Goal: Feedback & Contribution: Submit feedback/report problem

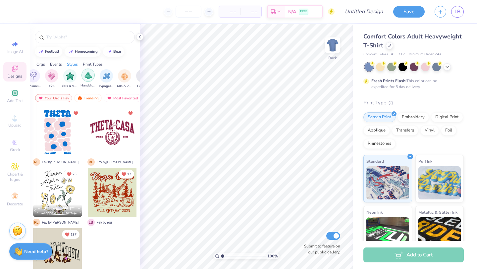
scroll to position [0, 391]
click at [61, 62] on div "Events" at bounding box center [56, 64] width 12 height 6
click at [116, 76] on img "filter for Retreat" at bounding box center [120, 76] width 8 height 8
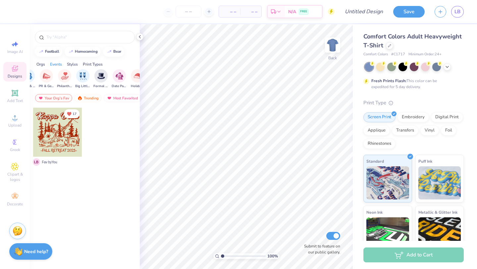
click at [58, 135] on div at bounding box center [57, 132] width 49 height 49
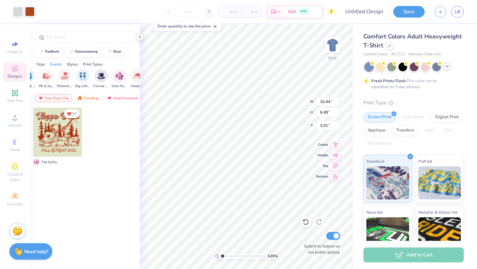
click at [448, 69] on div at bounding box center [447, 66] width 7 height 7
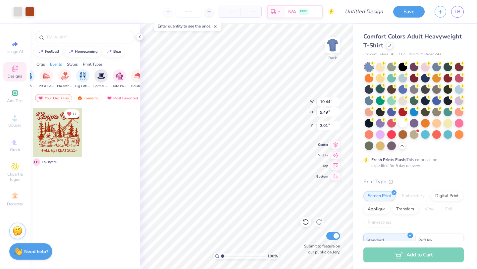
click at [378, 91] on div at bounding box center [380, 88] width 9 height 9
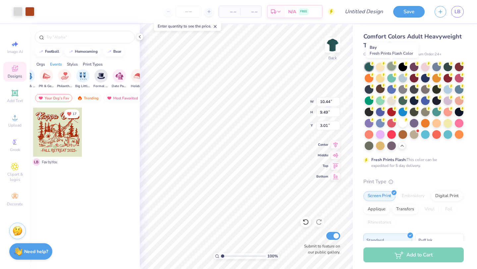
click at [387, 66] on div at bounding box center [391, 66] width 9 height 9
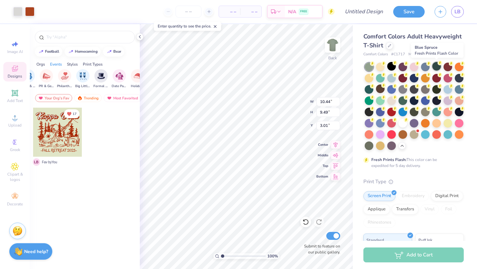
click at [434, 70] on div at bounding box center [436, 66] width 9 height 9
click at [457, 80] on div at bounding box center [459, 77] width 9 height 9
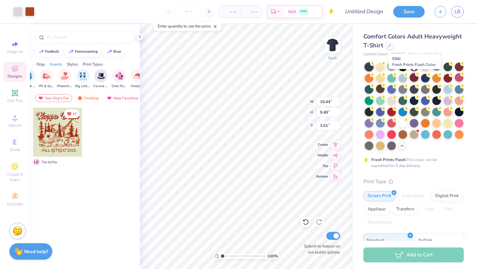
click at [413, 78] on div at bounding box center [414, 77] width 9 height 9
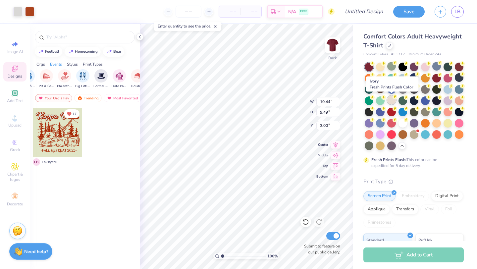
click at [391, 97] on div at bounding box center [391, 100] width 9 height 9
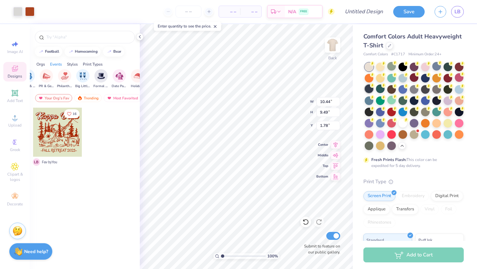
type input "3.00"
type input "12.26"
type input "11.14"
type input "3.00"
type input "10.49"
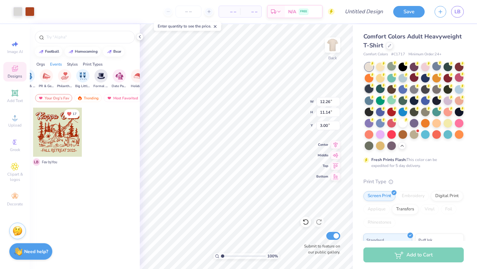
type input "9.53"
click at [338, 146] on icon at bounding box center [335, 144] width 9 height 8
click at [335, 164] on icon at bounding box center [336, 164] width 6 height 5
click at [334, 154] on icon at bounding box center [336, 154] width 6 height 4
click at [334, 147] on icon at bounding box center [335, 144] width 9 height 8
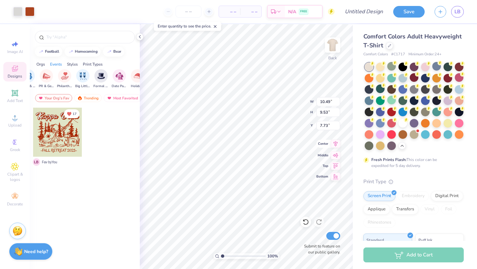
click at [334, 145] on icon at bounding box center [335, 144] width 9 height 8
click at [335, 157] on icon at bounding box center [335, 154] width 9 height 8
type input "3.00"
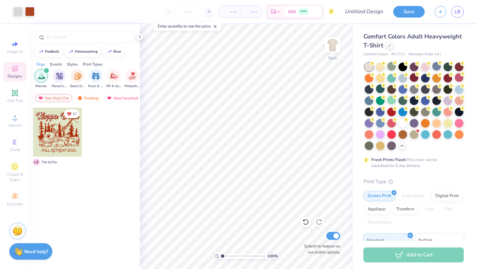
scroll to position [0, 28]
click at [92, 100] on div "Trending" at bounding box center [87, 98] width 27 height 8
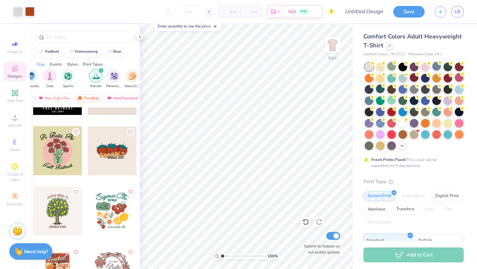
scroll to position [766, 0]
click at [59, 153] on div at bounding box center [57, 150] width 49 height 49
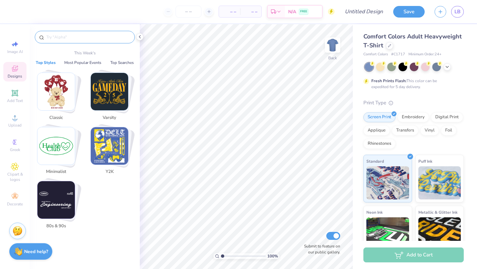
click at [63, 37] on input "text" at bounding box center [88, 37] width 85 height 7
click at [17, 73] on div "Designs" at bounding box center [14, 72] width 23 height 20
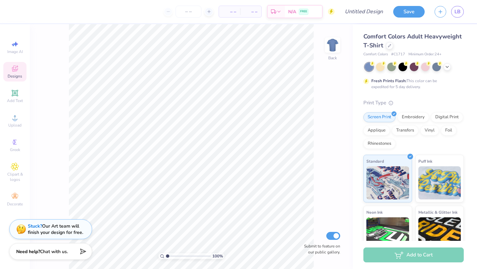
click at [19, 72] on div "Designs" at bounding box center [14, 72] width 23 height 20
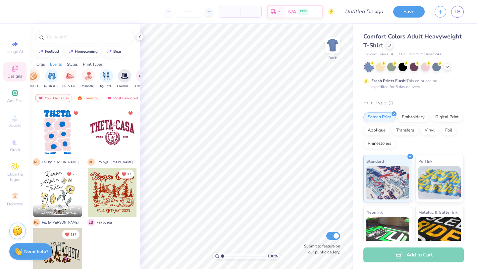
scroll to position [0, 152]
click at [118, 79] on div "filter for Retreat" at bounding box center [116, 75] width 13 height 13
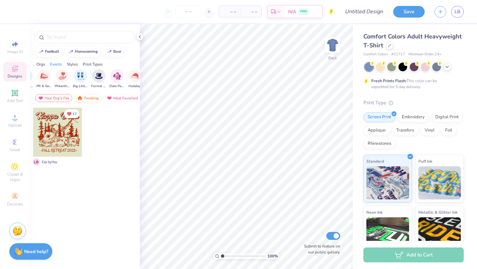
click at [90, 101] on div "Trending" at bounding box center [87, 98] width 27 height 8
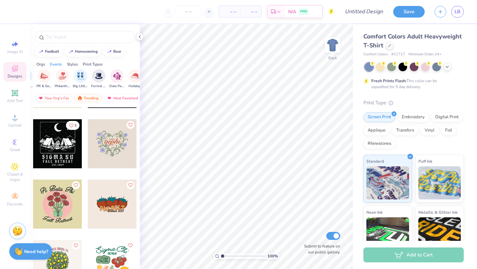
scroll to position [718, 0]
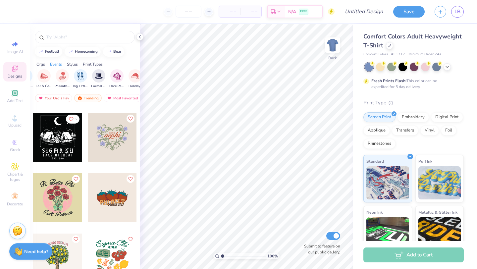
click at [61, 196] on div at bounding box center [57, 197] width 49 height 49
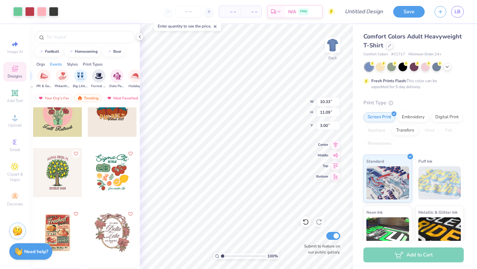
scroll to position [805, 0]
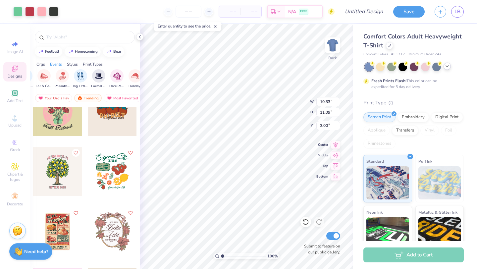
click at [448, 66] on icon at bounding box center [447, 66] width 5 height 5
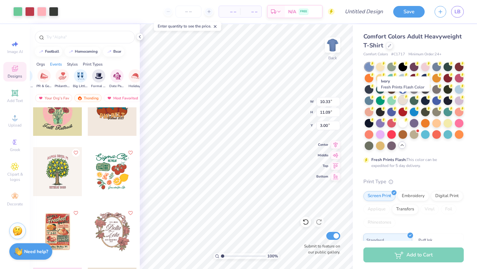
click at [402, 101] on div at bounding box center [403, 100] width 9 height 9
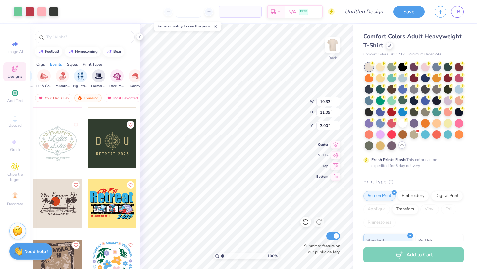
scroll to position [1014, 0]
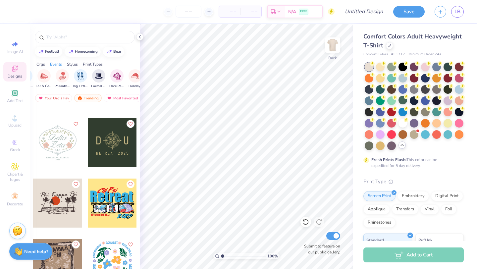
click at [60, 146] on div at bounding box center [57, 142] width 49 height 49
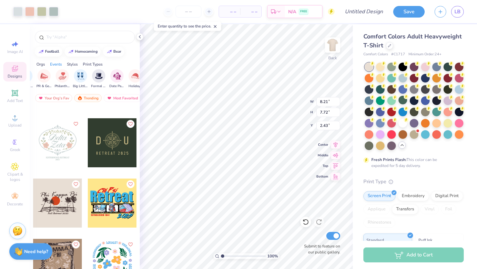
type input "2.43"
type input "9.86"
type input "9.27"
type input "1.45"
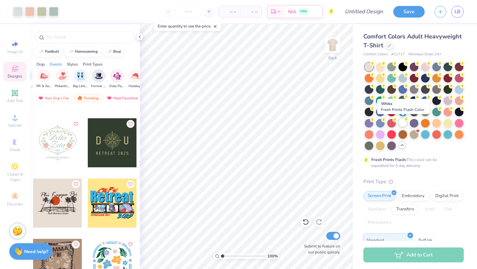
click at [405, 123] on div at bounding box center [403, 122] width 9 height 9
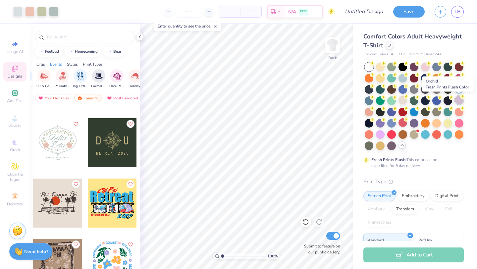
click at [457, 101] on div at bounding box center [459, 100] width 9 height 9
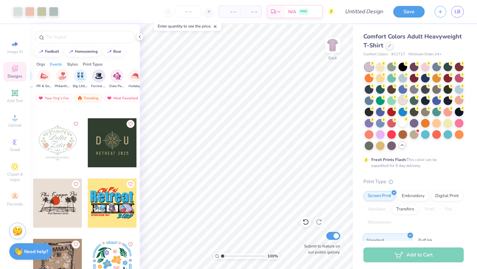
click at [402, 101] on div at bounding box center [403, 100] width 9 height 9
click at [52, 12] on div at bounding box center [53, 10] width 9 height 9
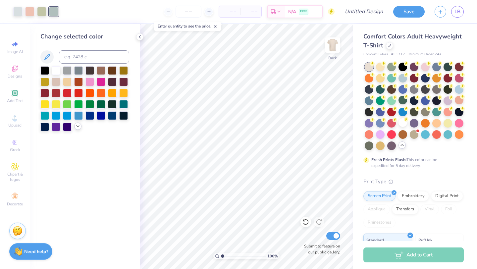
click at [77, 127] on icon at bounding box center [77, 126] width 5 height 5
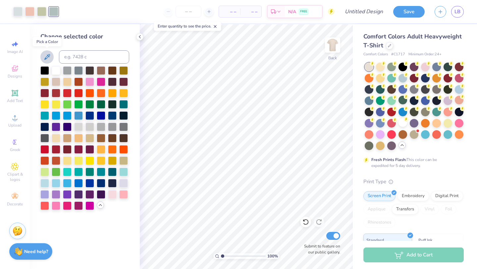
click at [49, 54] on icon at bounding box center [47, 57] width 8 height 8
click at [45, 55] on icon at bounding box center [47, 57] width 8 height 8
click at [47, 56] on icon at bounding box center [47, 57] width 6 height 6
click at [45, 58] on icon at bounding box center [47, 57] width 6 height 6
click at [138, 37] on icon at bounding box center [139, 36] width 5 height 5
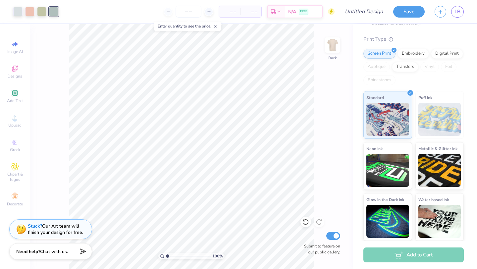
scroll to position [0, 0]
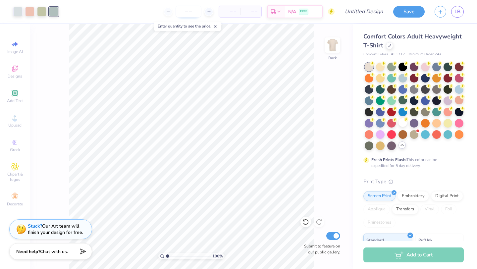
click at [188, 10] on input "number" at bounding box center [189, 12] width 26 height 12
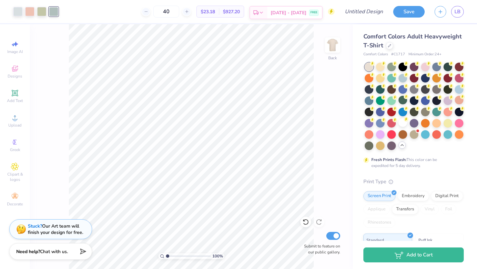
type input "40"
click at [278, 13] on div "[DATE] - [DATE] FREE" at bounding box center [294, 13] width 55 height 12
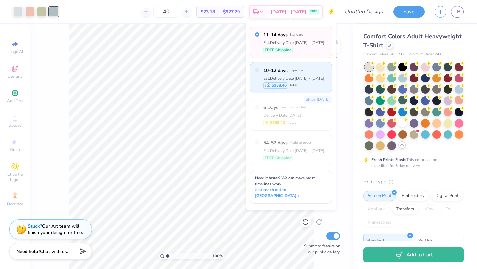
click at [259, 69] on div "10–12 days Expedited Est. Delivery Date: [DATE] - [DATE] $138.40 Total" at bounding box center [291, 77] width 82 height 31
radio input "false"
radio input "true"
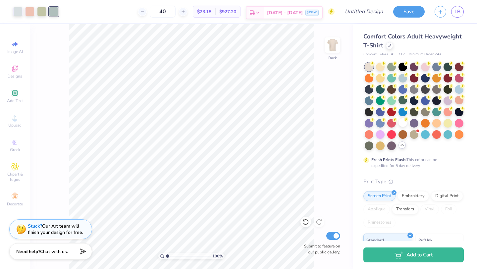
click at [260, 14] on icon at bounding box center [257, 12] width 5 height 5
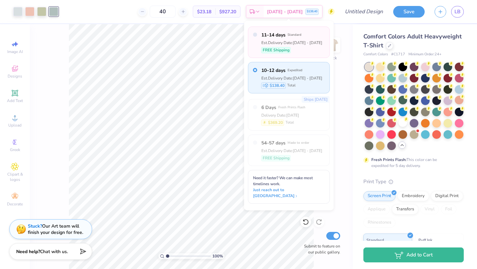
click at [259, 42] on div "11–14 days Standard Est. Delivery Date: [DATE] - [DATE] FREE Shipping" at bounding box center [289, 42] width 82 height 31
radio input "true"
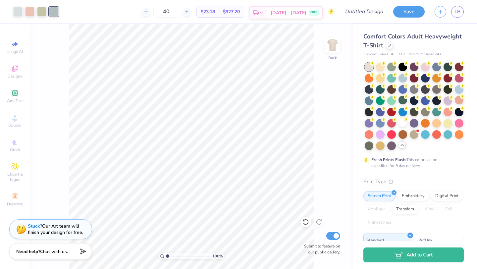
click at [267, 9] on div "Est. Delivery" at bounding box center [258, 13] width 17 height 12
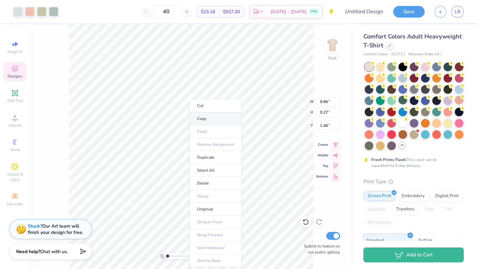
click at [196, 118] on li "Copy" at bounding box center [216, 118] width 52 height 13
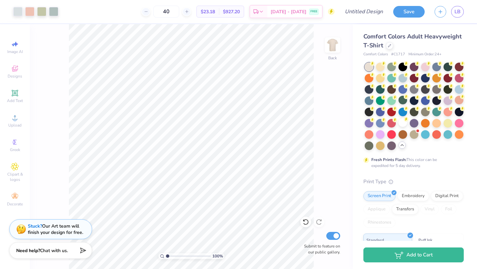
click at [67, 247] on div "Need help? Chat with us." at bounding box center [50, 250] width 83 height 17
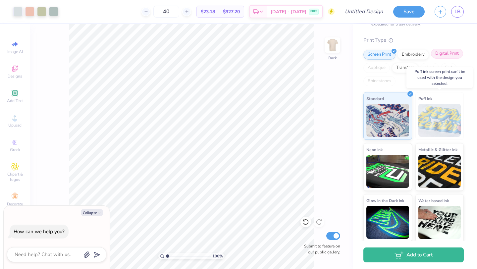
scroll to position [142, 0]
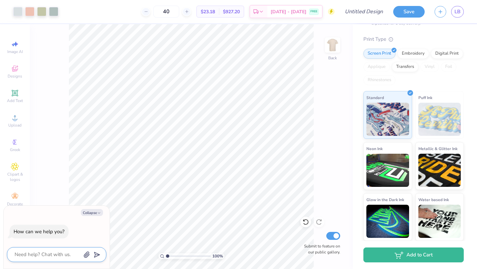
click at [37, 253] on textarea at bounding box center [47, 254] width 67 height 9
type textarea "c"
type textarea "x"
type textarea "cah"
type textarea "x"
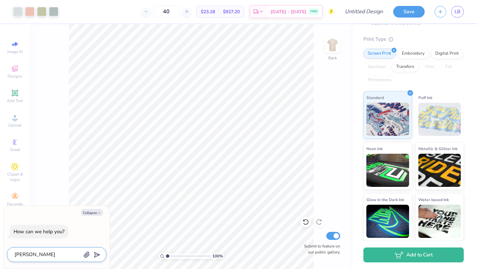
type textarea "cahng"
type textarea "x"
type textarea "cahnge"
type textarea "x"
type textarea "cahnge"
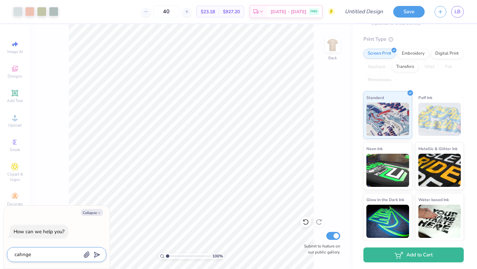
type textarea "x"
type textarea "cahnge t"
type textarea "x"
type textarea "cahnge th"
type textarea "x"
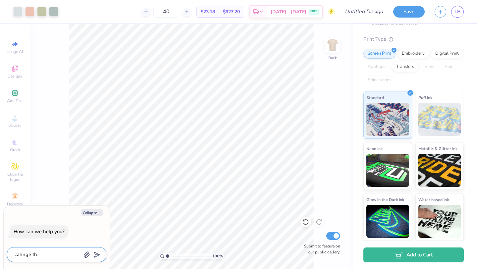
type textarea "cahnge the"
type textarea "x"
type textarea "cahnge th"
type textarea "x"
type textarea "cahnge t"
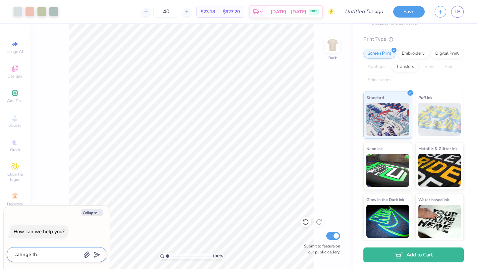
type textarea "x"
type textarea "cahnge"
type textarea "x"
type textarea "cahnge"
type textarea "x"
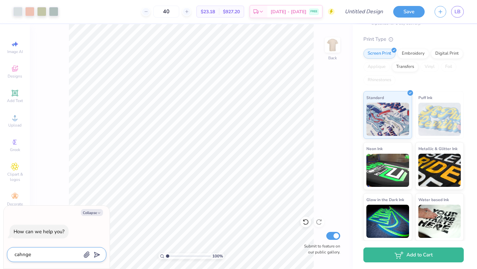
type textarea "cahng"
type textarea "x"
type textarea "[PERSON_NAME]"
type textarea "x"
type textarea "cah"
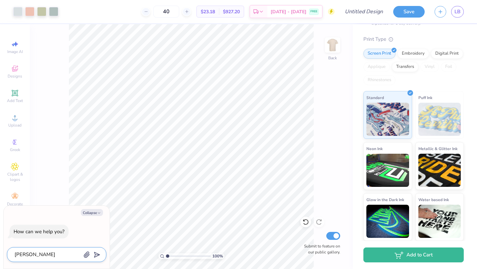
type textarea "x"
type textarea "ca"
type textarea "x"
type textarea "c"
type textarea "x"
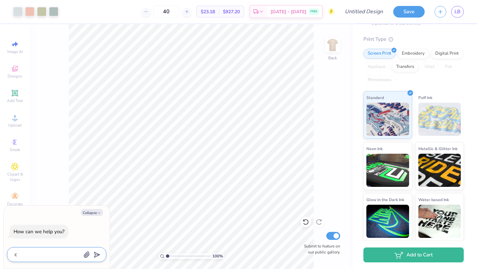
type textarea "x"
type textarea "h"
type textarea "x"
type textarea "ha"
type textarea "x"
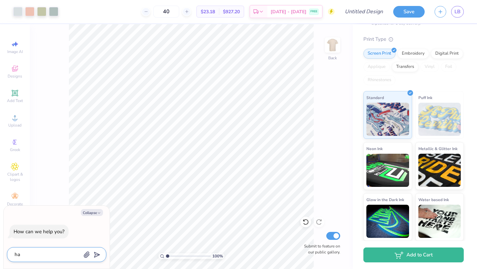
type textarea "han"
type textarea "x"
type textarea "hang"
type textarea "x"
type textarea "hange"
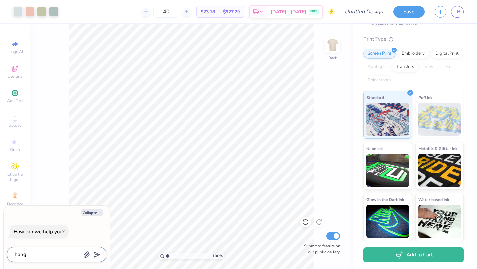
type textarea "x"
type textarea "hange"
type textarea "x"
type textarea "hange t"
type textarea "x"
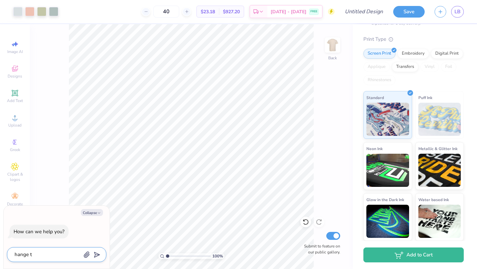
type textarea "hange th"
type textarea "x"
type textarea "hange the"
type textarea "x"
type textarea "hange the"
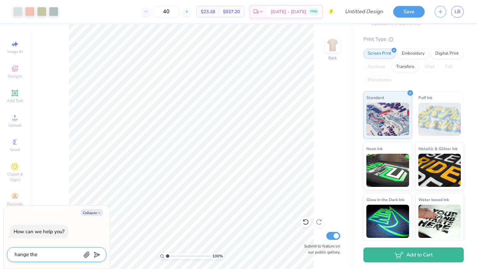
type textarea "x"
type textarea "hange the"
type textarea "x"
type textarea "hange th"
type textarea "x"
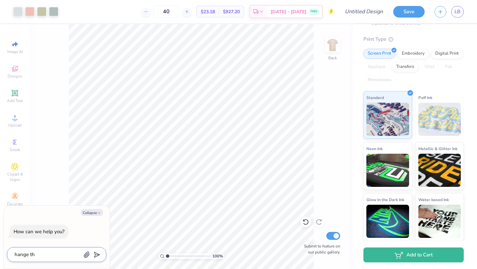
type textarea "hange t"
type textarea "x"
type textarea "hange"
type textarea "x"
type textarea "hange"
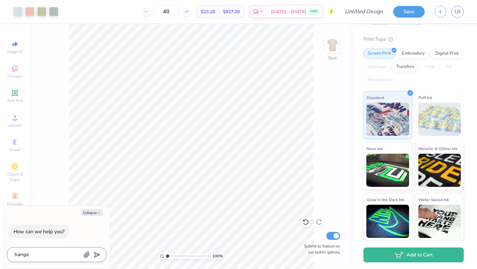
type textarea "x"
type textarea "hang"
type textarea "x"
type textarea "han"
type textarea "x"
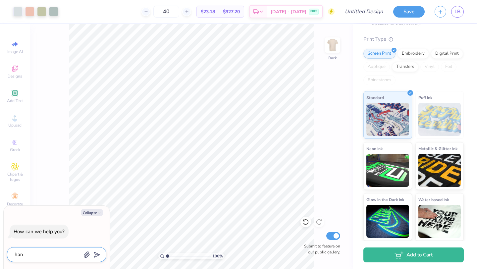
type textarea "ha"
type textarea "x"
type textarea "h"
type textarea "x"
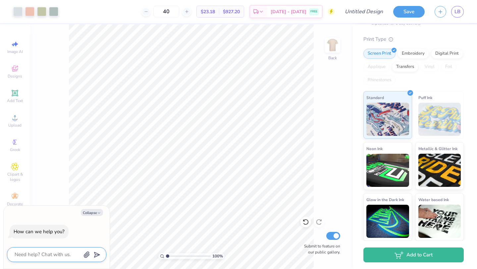
type textarea "c"
type textarea "x"
type textarea "ch"
type textarea "x"
type textarea "cha"
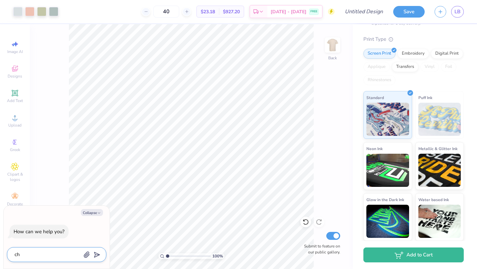
type textarea "x"
type textarea "chan"
type textarea "x"
type textarea "[PERSON_NAME]"
type textarea "x"
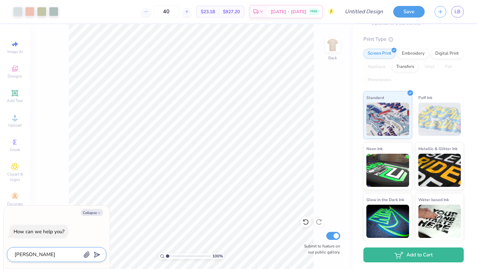
type textarea "change"
type textarea "x"
type textarea "change"
type textarea "x"
type textarea "change t"
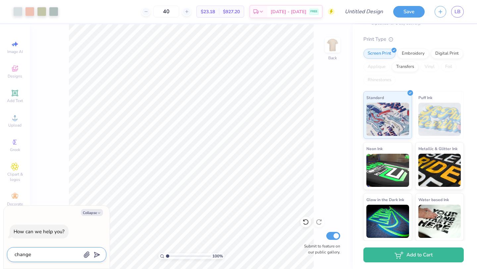
type textarea "x"
type textarea "change th"
type textarea "x"
type textarea "change the"
type textarea "x"
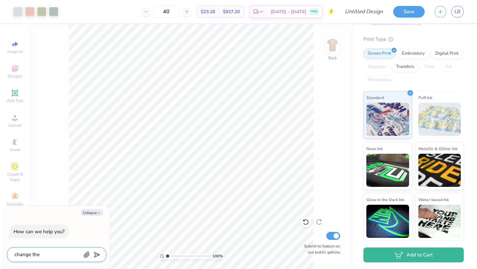
type textarea "change the"
type textarea "x"
type textarea "change the d"
type textarea "x"
type textarea "change the de"
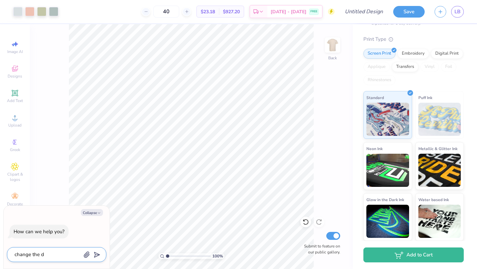
type textarea "x"
type textarea "change the del"
type textarea "x"
type textarea "change the delt"
type textarea "x"
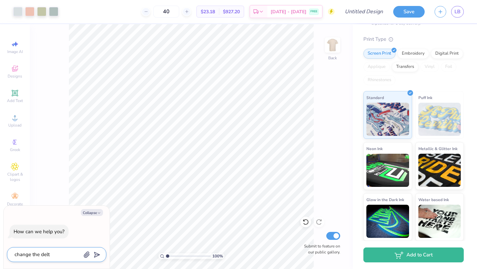
type textarea "change the delta"
type textarea "x"
type textarea "change the delta"
type textarea "x"
type textarea "change the delta z"
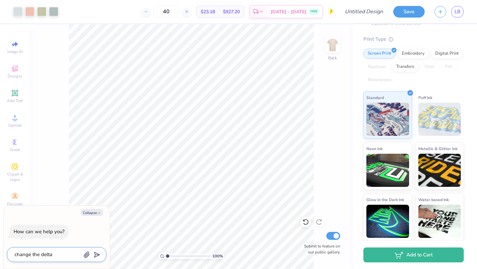
type textarea "x"
type textarea "change the delta ze"
type textarea "x"
type textarea "change the delta zet"
type textarea "x"
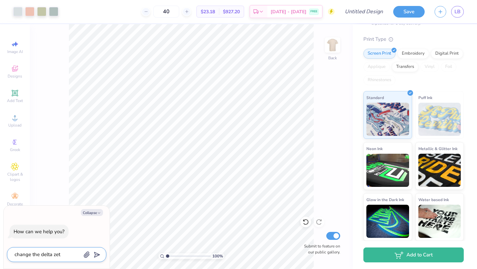
type textarea "change the delta zet"
type textarea "x"
type textarea "change the delta zet a"
type textarea "x"
type textarea "change the delta zet a"
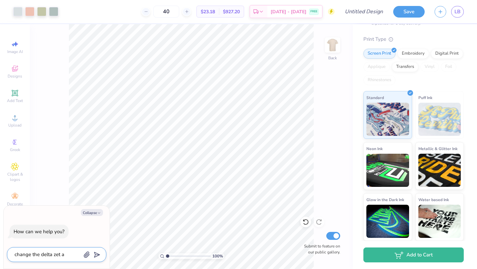
type textarea "x"
type textarea "change the delta zet a"
type textarea "x"
type textarea "change the delta zet"
type textarea "x"
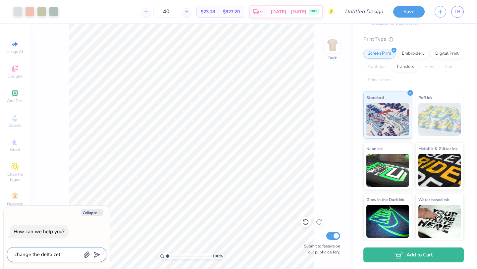
type textarea "change the delta zet"
type textarea "x"
type textarea "change the delta zeta"
type textarea "x"
type textarea "change the delta zeta"
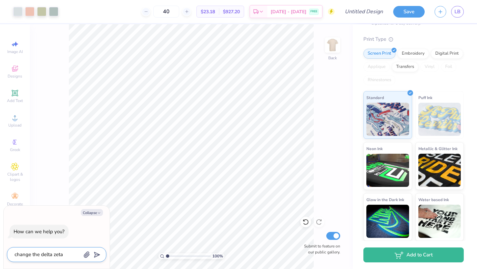
type textarea "x"
type textarea "change the delta zeta t"
type textarea "x"
type textarea "change the delta zeta t"
type textarea "x"
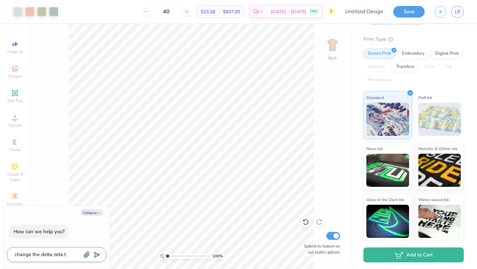
type textarea "change the delta zeta t"
type textarea "x"
type textarea "change the delta zeta to"
type textarea "x"
type textarea "change the delta zeta to"
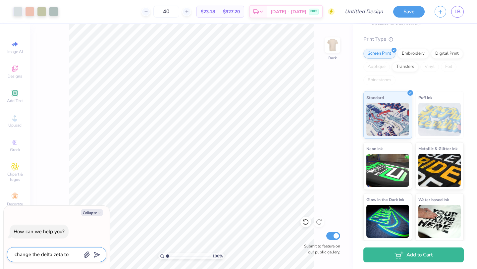
type textarea "x"
type textarea "change the delta zeta to k"
type textarea "x"
type textarea "change the delta zeta to ka"
type textarea "x"
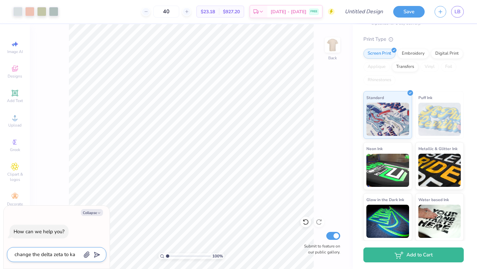
type textarea "change the delta zeta to kap"
type textarea "x"
type textarea "change the delta zeta to kapa"
type textarea "x"
type textarea "change the delta zeta to kap"
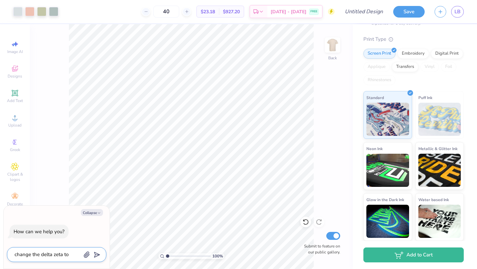
type textarea "x"
type textarea "change the delta zeta to [PERSON_NAME]"
type textarea "x"
type textarea "change the delta zeta to kappa"
type textarea "x"
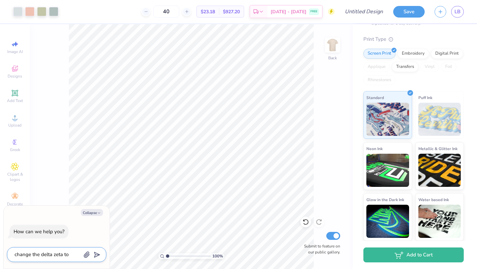
type textarea "change the delta zeta to kappa"
type textarea "x"
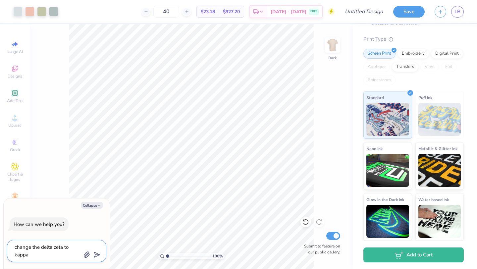
type textarea "change the delta zeta to kappa a"
type textarea "x"
type textarea "change the delta zeta to kappa al"
type textarea "x"
type textarea "change the delta zeta to kappa alp"
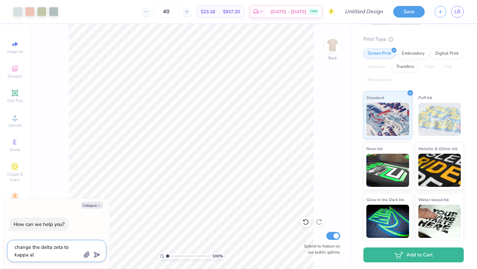
type textarea "x"
type textarea "change the delta zeta to kappa alph"
type textarea "x"
type textarea "change the delta zeta to kappa alpha"
type textarea "x"
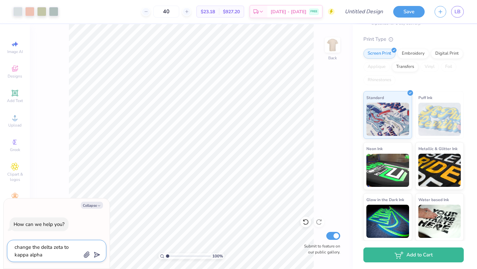
type textarea "change the delta zeta to kappa alpha"
type textarea "x"
type textarea "change the delta zeta to kappa alpha t"
type textarea "x"
type textarea "change the delta zeta to kappa alpha th"
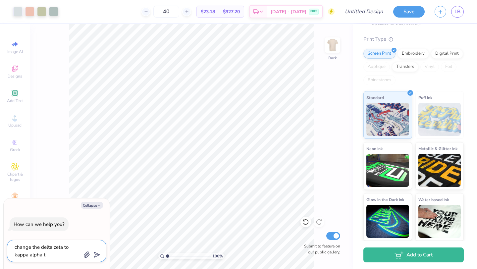
type textarea "x"
type textarea "change the delta zeta to kappa alpha the"
type textarea "x"
type textarea "change the delta zeta to kappa alpha thet"
type textarea "x"
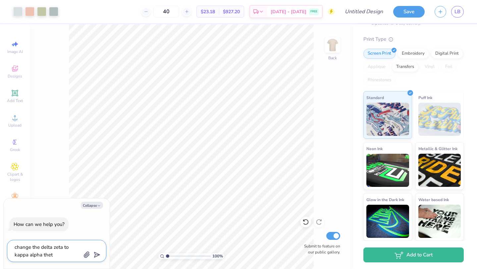
type textarea "change the delta zeta to kappa alpha theta"
type textarea "x"
type textarea "change the delta zeta to kappa alpha theta"
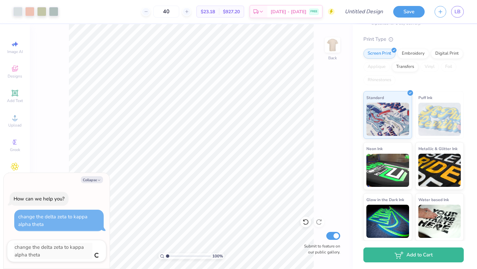
type textarea "x"
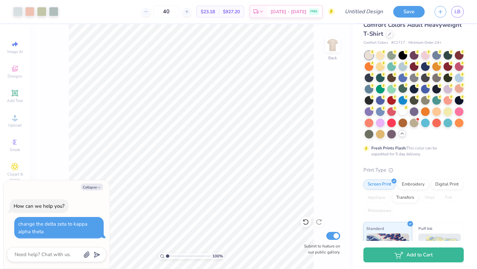
scroll to position [0, 0]
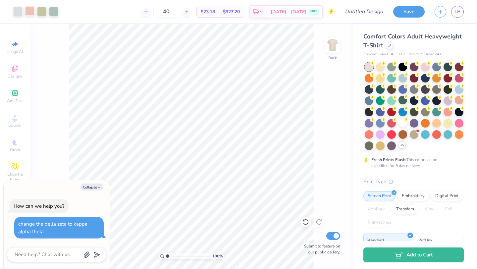
click at [28, 13] on div at bounding box center [29, 10] width 9 height 9
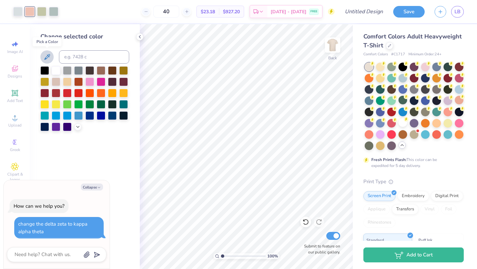
click at [46, 58] on icon at bounding box center [47, 57] width 6 height 6
click at [89, 184] on button "Collapse" at bounding box center [92, 187] width 22 height 7
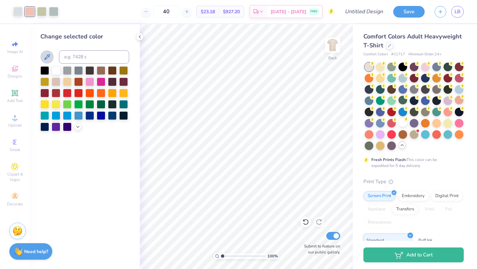
click at [47, 54] on icon at bounding box center [47, 57] width 8 height 8
click at [77, 126] on polyline at bounding box center [78, 126] width 3 height 1
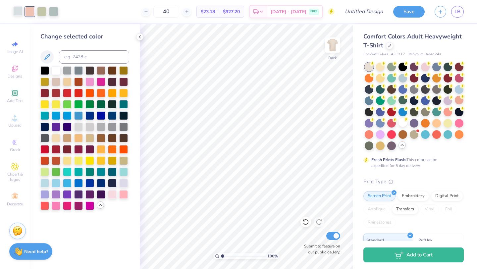
click at [14, 9] on div at bounding box center [17, 10] width 9 height 9
click at [30, 11] on div at bounding box center [29, 10] width 9 height 9
click at [49, 15] on div at bounding box center [53, 10] width 9 height 9
click at [41, 11] on div at bounding box center [41, 10] width 9 height 9
click at [142, 38] on icon at bounding box center [139, 36] width 5 height 5
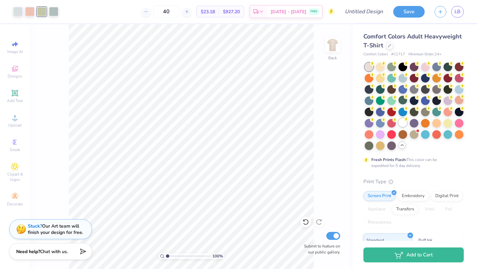
click at [401, 125] on div at bounding box center [403, 122] width 9 height 9
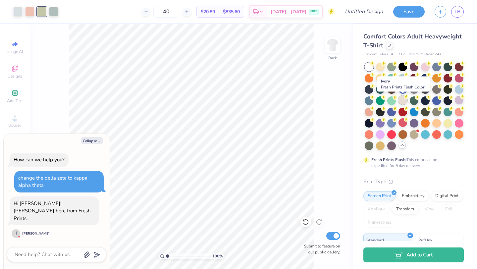
click at [403, 102] on div at bounding box center [403, 100] width 9 height 9
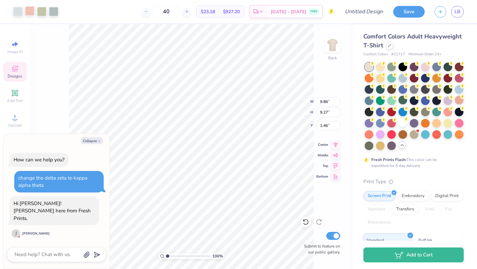
click at [31, 13] on div at bounding box center [29, 10] width 9 height 9
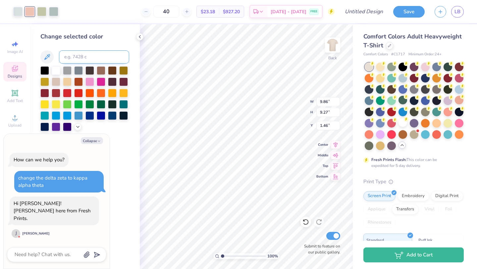
click at [65, 52] on input at bounding box center [94, 56] width 70 height 13
click at [139, 34] on icon at bounding box center [139, 36] width 5 height 5
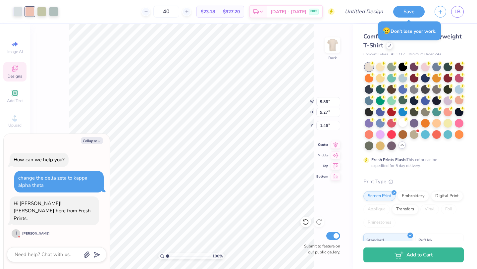
click at [35, 11] on div at bounding box center [35, 11] width 45 height 9
click at [32, 12] on div at bounding box center [29, 11] width 9 height 9
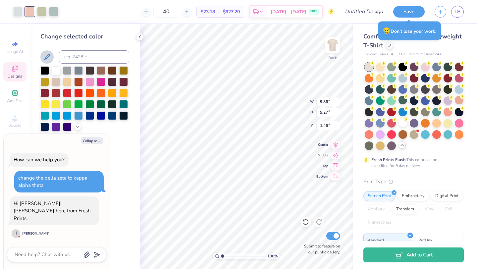
click at [47, 59] on icon at bounding box center [47, 57] width 8 height 8
click at [77, 126] on polyline at bounding box center [78, 126] width 3 height 1
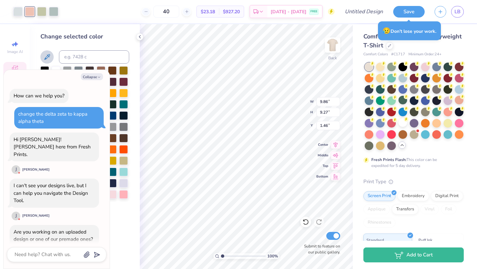
scroll to position [6, 0]
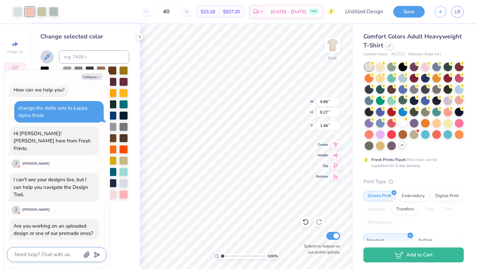
click at [44, 253] on textarea at bounding box center [47, 254] width 67 height 9
type textarea "x"
type textarea "p"
type textarea "x"
type textarea "pr"
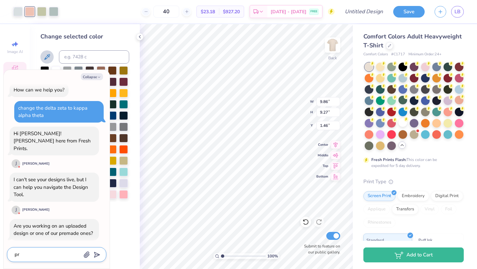
type textarea "x"
type textarea "pre"
type textarea "x"
type textarea "prem"
type textarea "x"
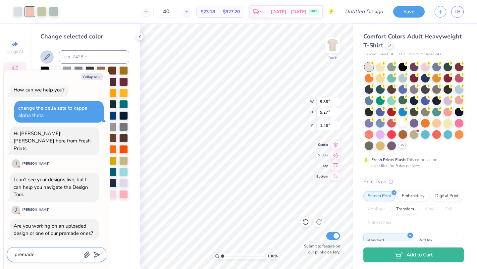
click at [96, 255] on icon "submit" at bounding box center [95, 254] width 9 height 9
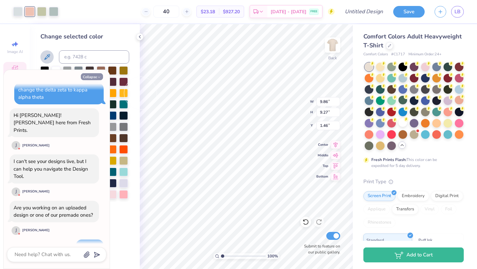
click at [85, 77] on button "Collapse" at bounding box center [92, 76] width 22 height 7
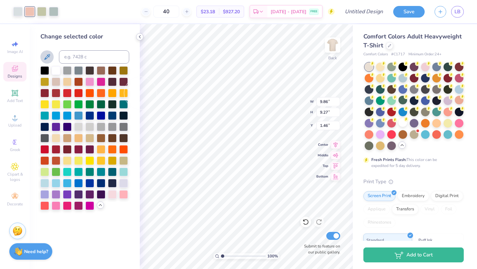
click at [138, 37] on icon at bounding box center [139, 36] width 5 height 5
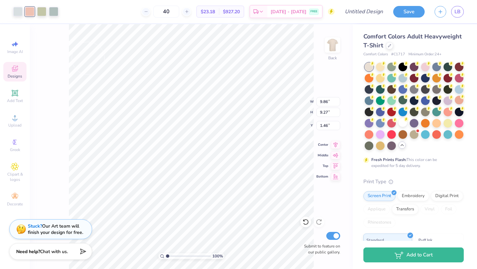
click at [33, 14] on div at bounding box center [29, 11] width 9 height 9
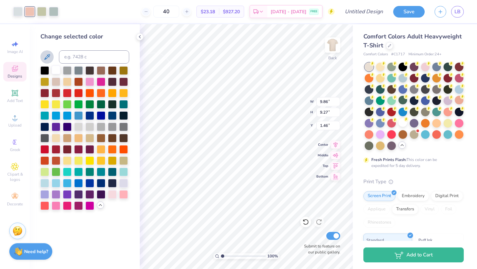
click at [54, 73] on div at bounding box center [56, 70] width 9 height 9
click at [307, 222] on icon at bounding box center [305, 222] width 7 height 7
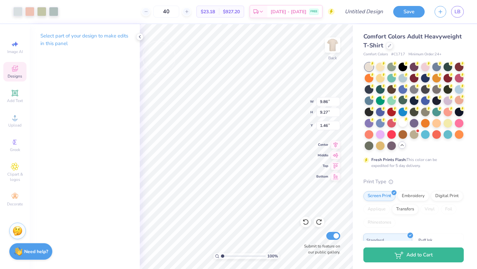
click at [13, 74] on span "Designs" at bounding box center [15, 76] width 15 height 5
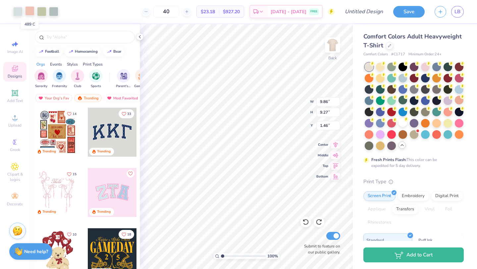
click at [28, 12] on div at bounding box center [29, 10] width 9 height 9
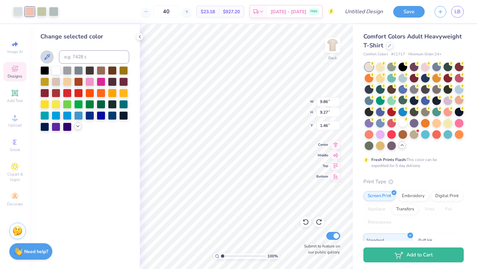
click at [76, 125] on icon at bounding box center [77, 126] width 5 height 5
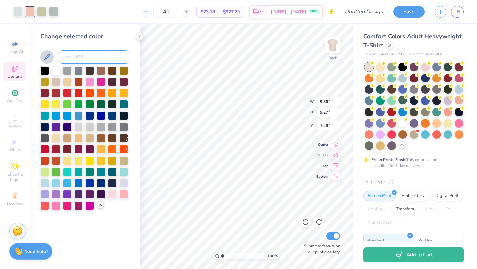
click at [74, 57] on input at bounding box center [94, 56] width 70 height 13
click at [307, 221] on icon at bounding box center [305, 222] width 7 height 7
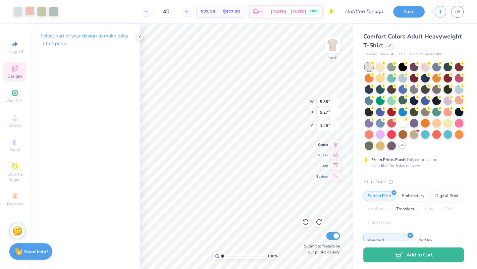
click at [30, 12] on div at bounding box center [29, 10] width 9 height 9
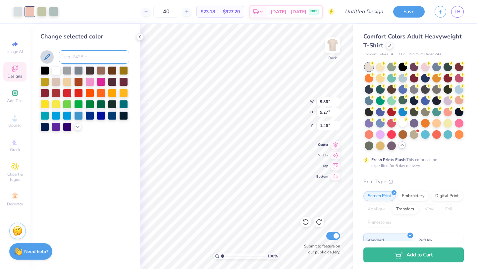
click at [70, 58] on input at bounding box center [94, 56] width 70 height 13
click at [77, 126] on icon at bounding box center [77, 126] width 5 height 5
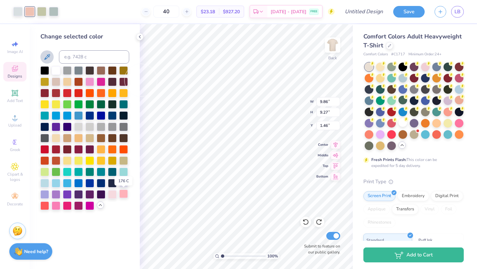
click at [123, 196] on div at bounding box center [123, 194] width 9 height 9
click at [115, 195] on div at bounding box center [112, 194] width 9 height 9
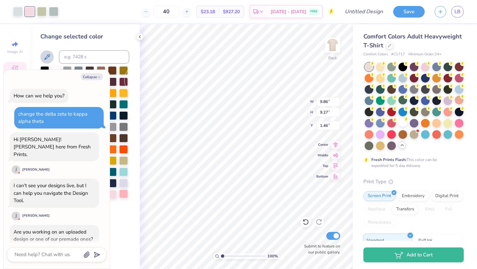
scroll to position [78, 0]
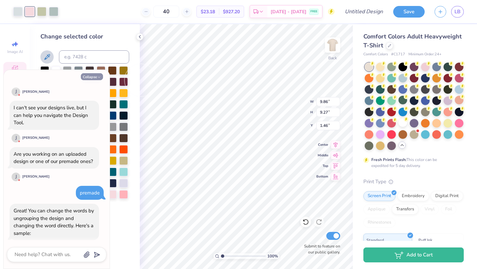
click at [92, 78] on button "Collapse" at bounding box center [92, 76] width 22 height 7
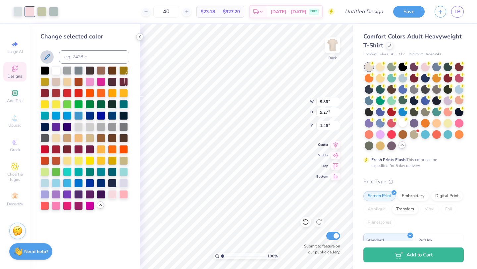
click at [142, 36] on icon at bounding box center [139, 36] width 5 height 5
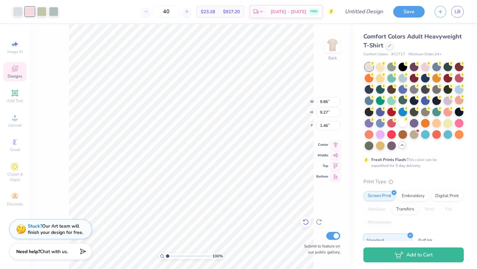
click at [307, 222] on icon at bounding box center [305, 222] width 7 height 7
click at [16, 99] on span "Add Text" at bounding box center [15, 100] width 16 height 5
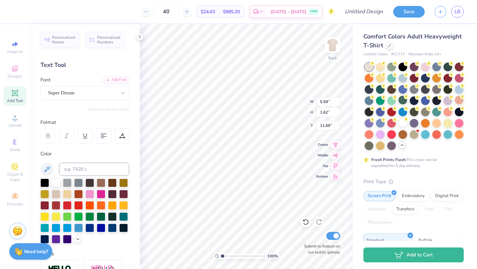
scroll to position [0, 0]
drag, startPoint x: 140, startPoint y: 37, endPoint x: 12, endPoint y: 76, distance: 134.2
click at [140, 37] on icon at bounding box center [139, 36] width 5 height 5
click at [138, 37] on div "Personalized Names Personalized Numbers Text Tool Add Font Font Super Dream Swi…" at bounding box center [85, 146] width 110 height 245
click at [12, 76] on span "Designs" at bounding box center [15, 76] width 15 height 5
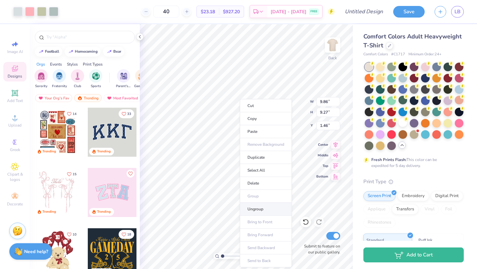
click at [260, 207] on li "Ungroup" at bounding box center [266, 209] width 52 height 13
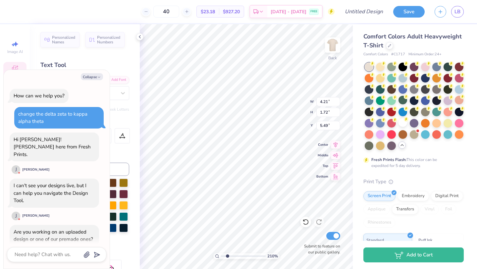
scroll to position [118, 0]
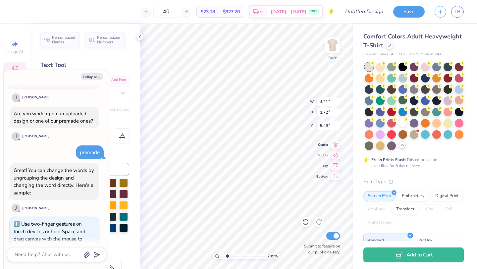
drag, startPoint x: 223, startPoint y: 255, endPoint x: 227, endPoint y: 254, distance: 4.0
click at [227, 254] on input "range" at bounding box center [243, 256] width 45 height 6
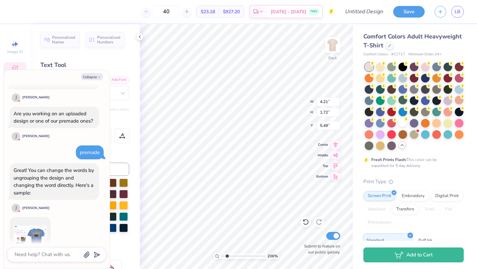
scroll to position [232, 0]
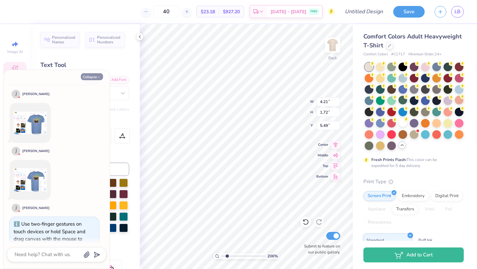
click at [88, 79] on button "Collapse" at bounding box center [92, 76] width 22 height 7
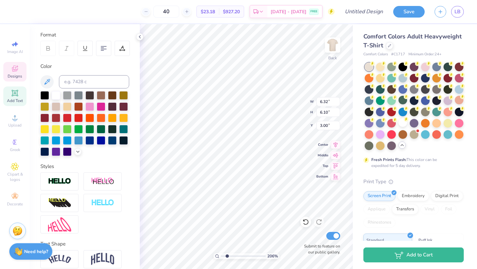
scroll to position [0, 0]
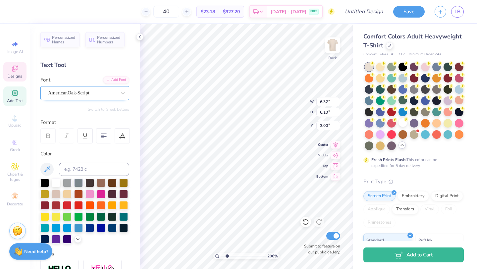
click at [97, 94] on div "AmericanOak-Script" at bounding box center [82, 93] width 70 height 10
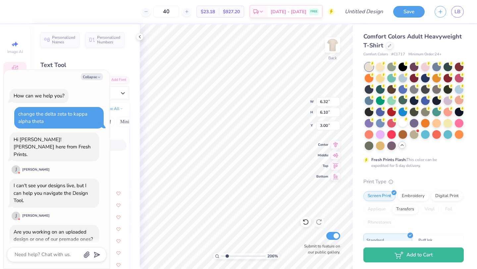
scroll to position [289, 0]
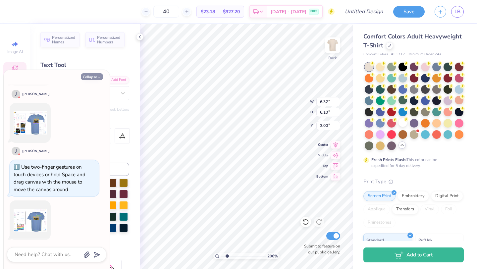
click at [97, 77] on icon "button" at bounding box center [99, 77] width 4 height 4
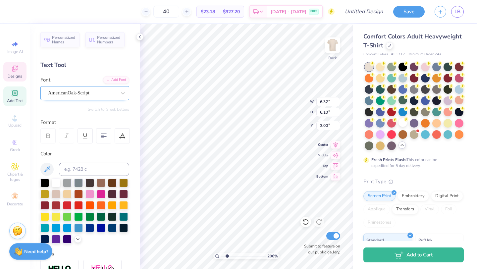
click at [89, 97] on div at bounding box center [82, 92] width 68 height 9
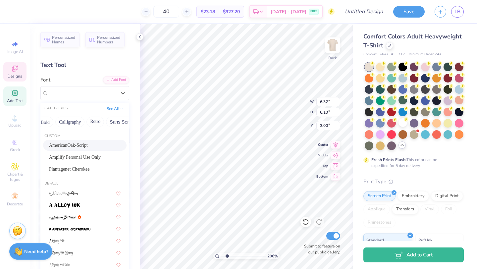
scroll to position [0, 195]
click at [110, 122] on button "Others" at bounding box center [118, 122] width 20 height 11
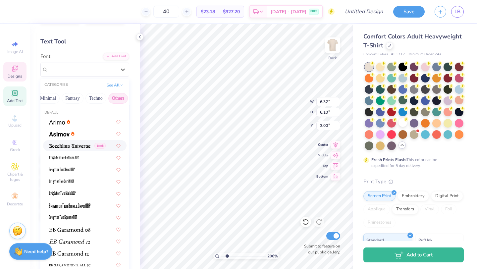
scroll to position [10, 0]
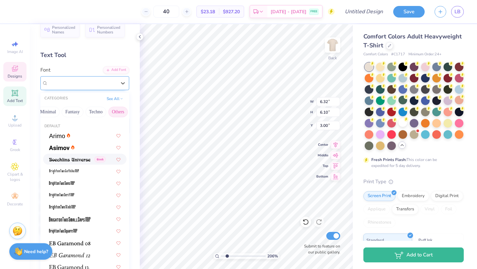
click at [60, 86] on span "AmericanOak-Script" at bounding box center [68, 83] width 41 height 8
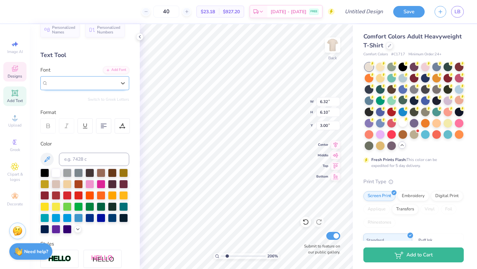
click at [63, 87] on div at bounding box center [82, 83] width 68 height 9
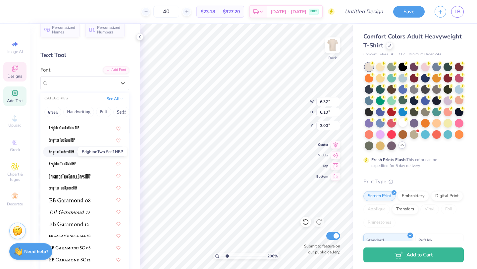
scroll to position [36, 0]
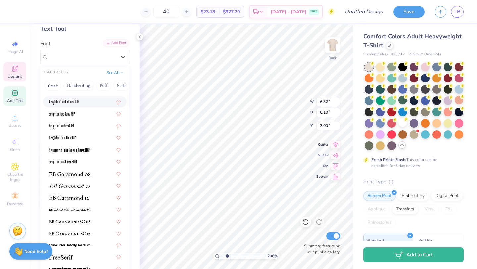
click at [115, 43] on div "Add Font" at bounding box center [116, 43] width 26 height 8
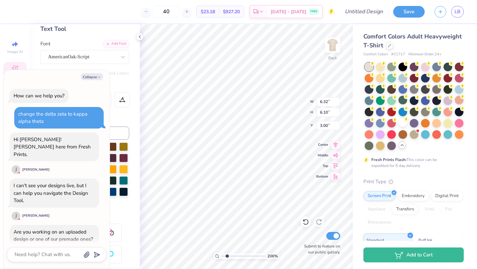
scroll to position [395, 0]
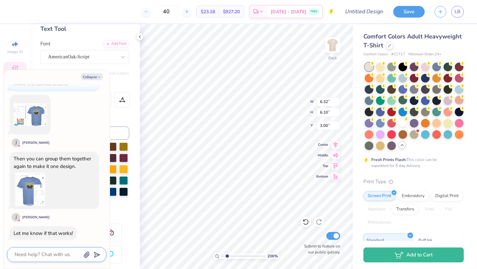
click at [44, 257] on textarea at bounding box center [47, 254] width 67 height 9
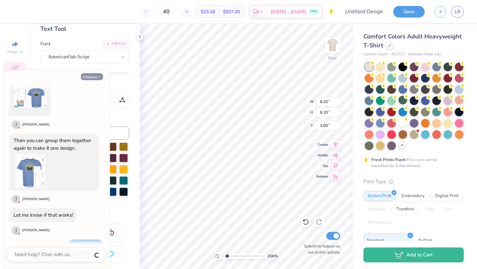
click at [98, 79] on icon "button" at bounding box center [99, 77] width 4 height 4
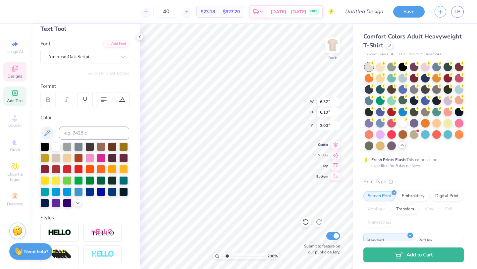
scroll to position [0, 0]
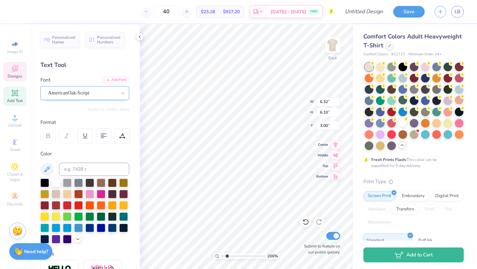
click at [88, 92] on div "AmericanOak-Script" at bounding box center [82, 93] width 70 height 10
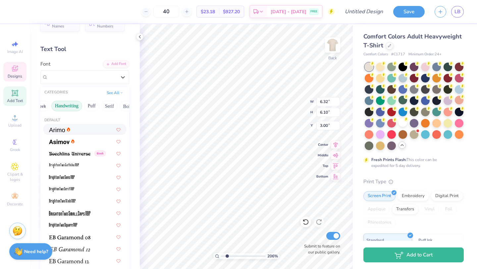
scroll to position [0, 10]
click at [73, 106] on button "Handwriting" at bounding box center [68, 106] width 31 height 11
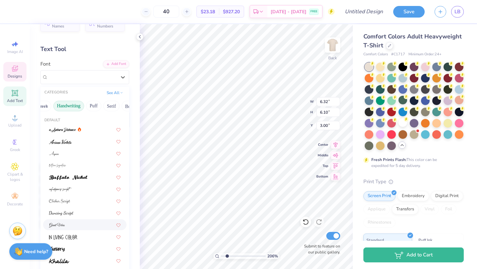
click at [59, 226] on img at bounding box center [57, 225] width 16 height 5
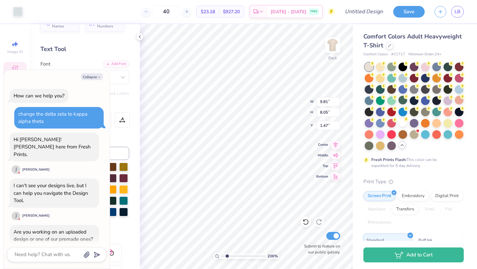
scroll to position [452, 0]
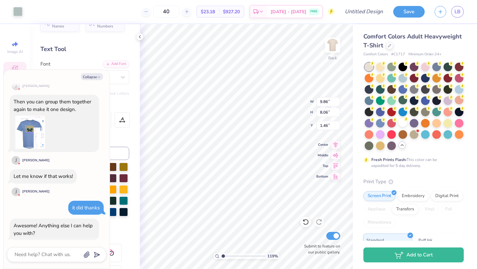
click at [223, 254] on input "range" at bounding box center [243, 256] width 45 height 6
click at [226, 256] on input "range" at bounding box center [243, 256] width 45 height 6
click at [335, 147] on icon at bounding box center [335, 144] width 9 height 8
drag, startPoint x: 94, startPoint y: 77, endPoint x: 88, endPoint y: 77, distance: 5.7
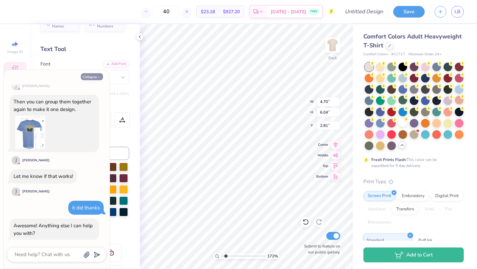
click at [94, 77] on button "Collapse" at bounding box center [92, 76] width 22 height 7
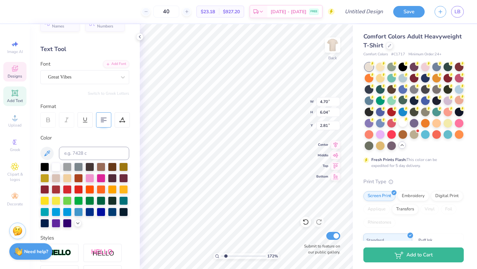
click at [102, 122] on 379 at bounding box center [102, 122] width 3 height 0
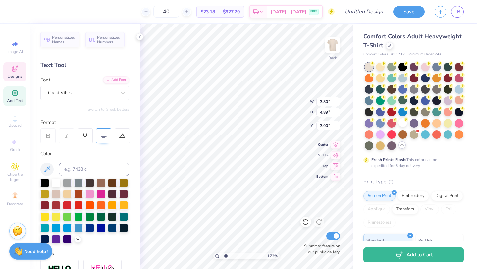
scroll to position [0, 0]
click at [308, 223] on icon at bounding box center [306, 222] width 6 height 6
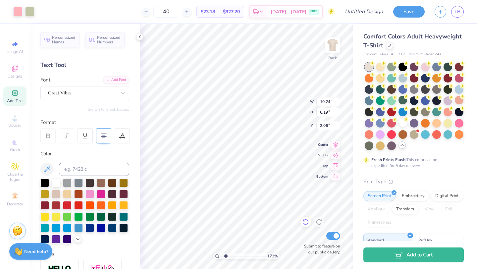
click at [308, 223] on icon at bounding box center [306, 222] width 6 height 6
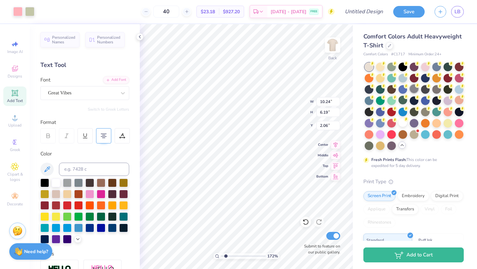
click at [308, 223] on icon at bounding box center [306, 222] width 6 height 6
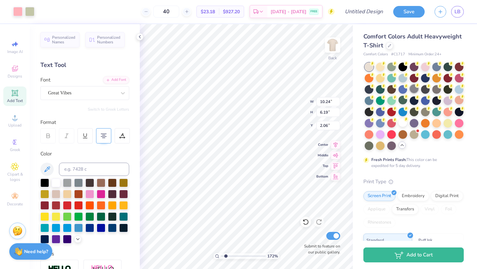
click at [308, 223] on icon at bounding box center [306, 222] width 6 height 6
click at [303, 224] on div "172 % Back W 10.24 10.24 " H 6.19 6.19 " Y 2.06 2.06 " Center Middle Top Bottom…" at bounding box center [246, 146] width 213 height 245
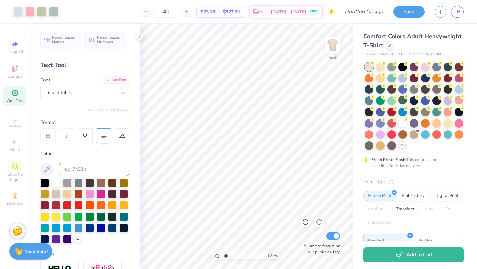
click at [322, 218] on div "172 % Back Submit to feature on our public gallery." at bounding box center [246, 146] width 213 height 245
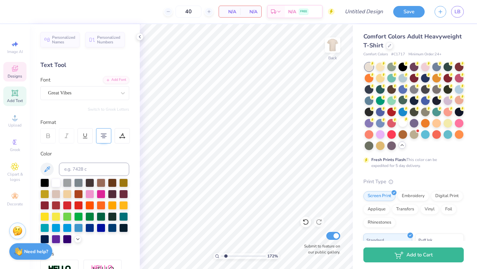
click at [12, 76] on span "Designs" at bounding box center [15, 76] width 15 height 5
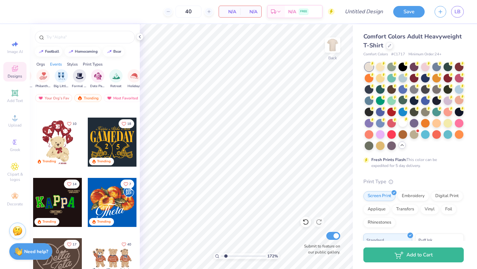
scroll to position [0, 164]
click at [106, 77] on img "filter for Retreat" at bounding box center [106, 76] width 8 height 8
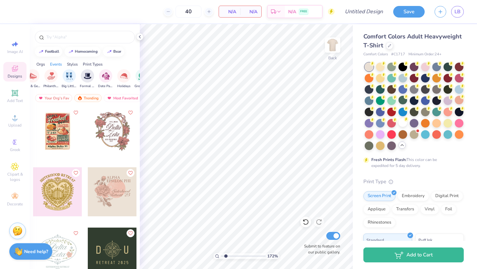
scroll to position [976, 0]
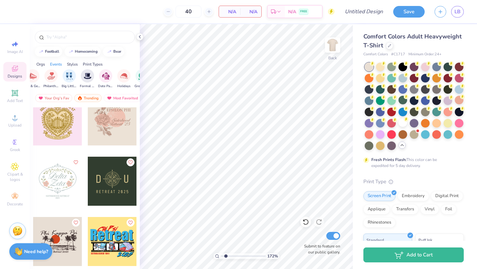
click at [63, 179] on div at bounding box center [57, 181] width 49 height 49
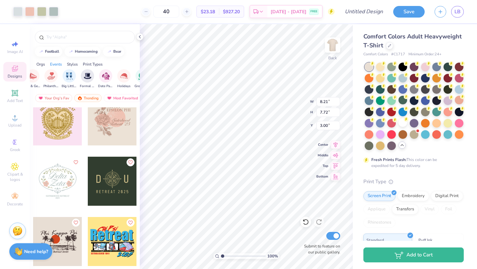
drag, startPoint x: 226, startPoint y: 255, endPoint x: 221, endPoint y: 256, distance: 5.6
click at [221, 256] on input "range" at bounding box center [243, 256] width 45 height 6
click at [139, 37] on icon at bounding box center [139, 36] width 5 height 5
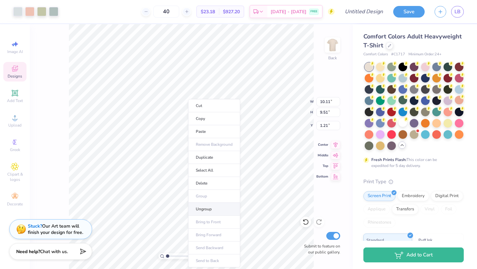
click at [197, 203] on li "Ungroup" at bounding box center [214, 209] width 52 height 13
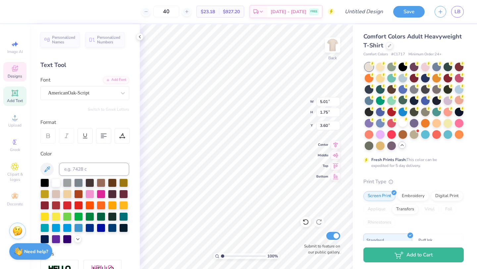
scroll to position [0, 0]
click at [306, 225] on div at bounding box center [305, 222] width 11 height 11
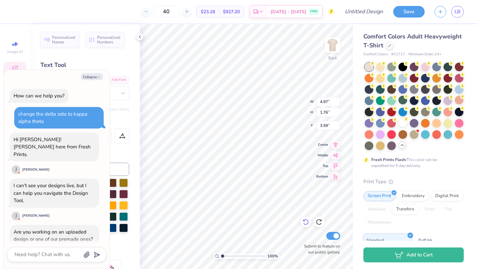
scroll to position [498, 0]
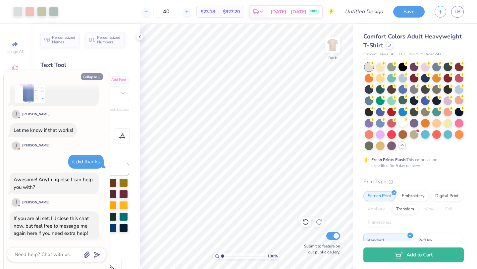
click at [89, 75] on button "Collapse" at bounding box center [92, 76] width 22 height 7
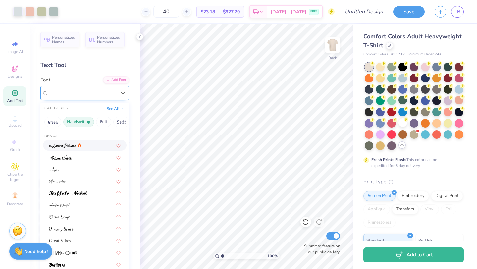
click at [75, 93] on div "AmericanOak-Script" at bounding box center [82, 93] width 70 height 10
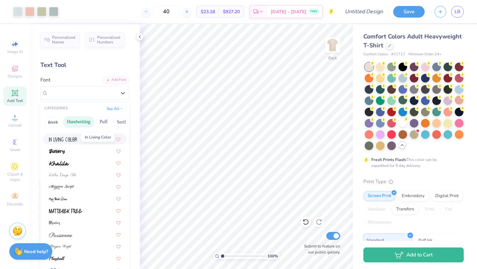
scroll to position [116, 0]
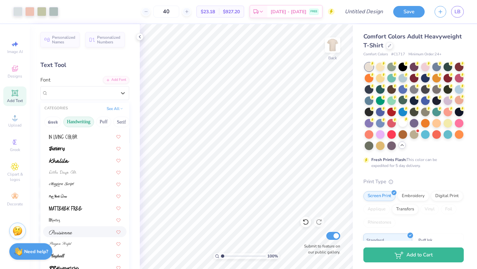
click at [59, 235] on span at bounding box center [60, 231] width 23 height 7
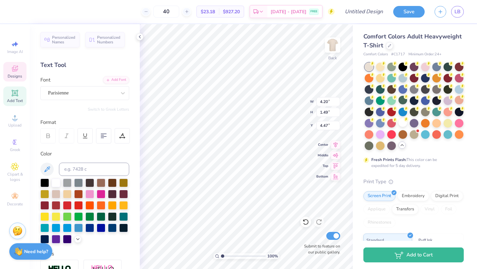
scroll to position [0, 0]
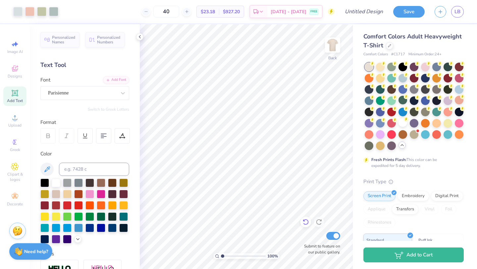
click at [305, 222] on icon at bounding box center [305, 222] width 7 height 7
click at [305, 223] on icon at bounding box center [305, 222] width 7 height 7
click at [53, 13] on div at bounding box center [53, 10] width 9 height 9
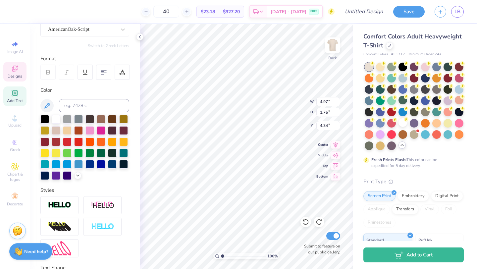
scroll to position [65, 0]
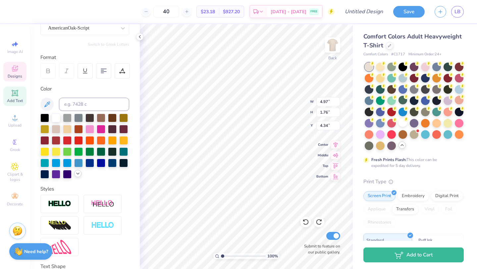
click at [78, 176] on div at bounding box center [77, 173] width 7 height 7
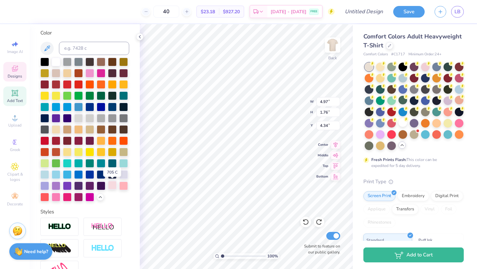
scroll to position [104, 0]
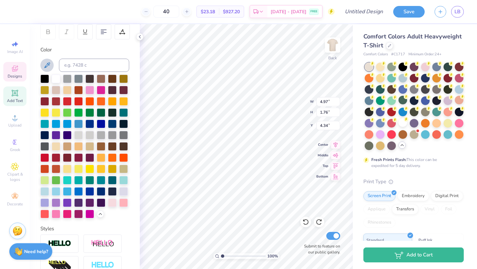
click at [50, 68] on icon at bounding box center [47, 65] width 8 height 8
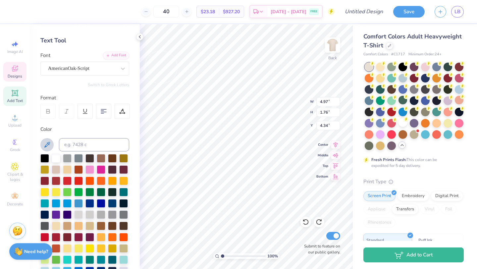
scroll to position [25, 0]
click at [72, 145] on input at bounding box center [94, 144] width 70 height 13
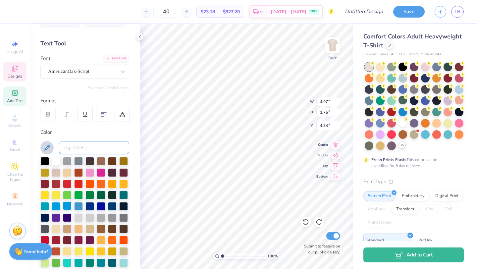
scroll to position [0, 0]
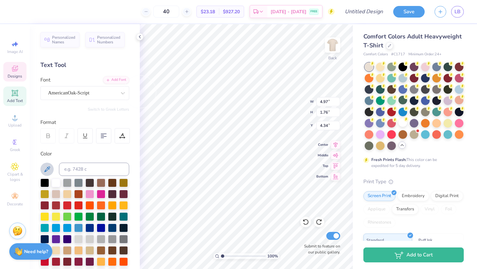
click at [14, 70] on icon at bounding box center [14, 69] width 5 height 4
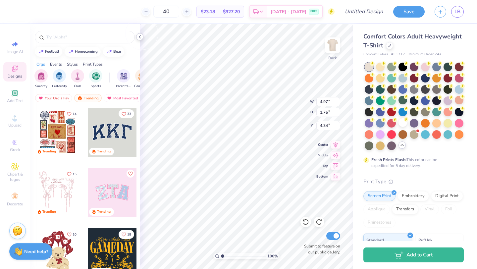
click at [139, 37] on polyline at bounding box center [139, 36] width 1 height 3
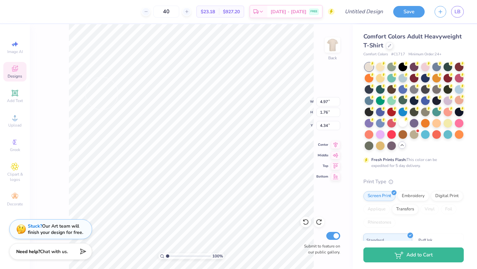
click at [15, 73] on div "Designs" at bounding box center [14, 72] width 23 height 20
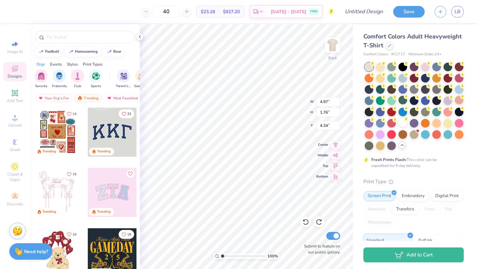
click at [15, 73] on div "Designs" at bounding box center [14, 72] width 23 height 20
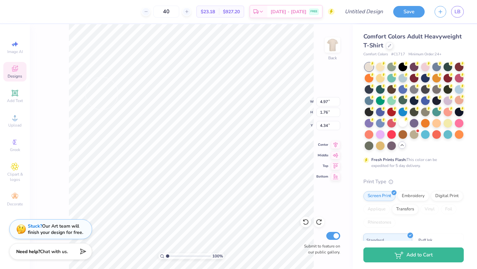
click at [14, 74] on span "Designs" at bounding box center [15, 76] width 15 height 5
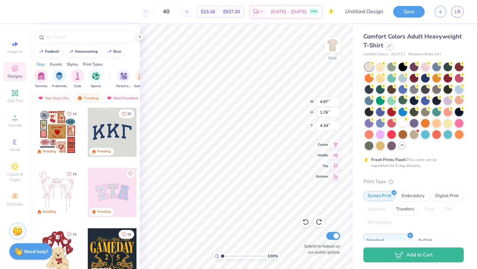
click at [14, 74] on span "Designs" at bounding box center [15, 76] width 15 height 5
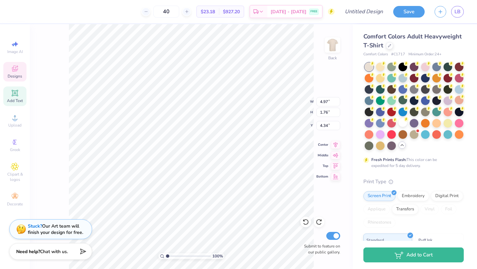
click at [22, 99] on span "Add Text" at bounding box center [15, 100] width 16 height 5
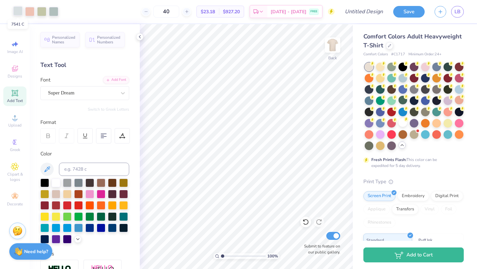
click at [15, 9] on div at bounding box center [17, 10] width 9 height 9
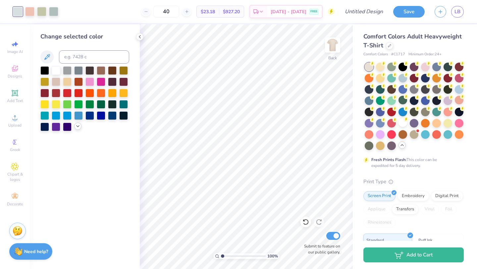
click at [76, 128] on icon at bounding box center [77, 126] width 5 height 5
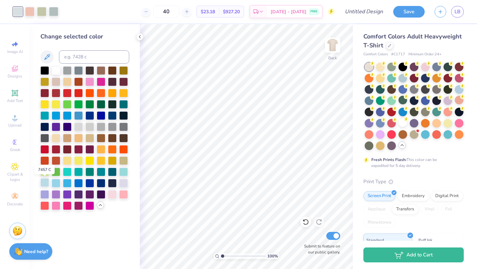
click at [43, 182] on div at bounding box center [44, 182] width 9 height 9
click at [307, 222] on icon at bounding box center [305, 222] width 7 height 7
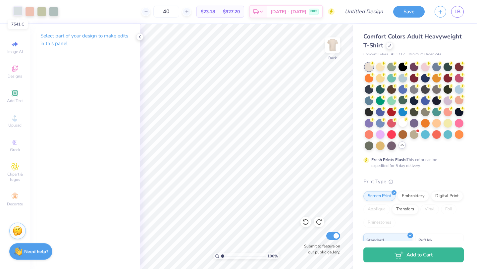
click at [17, 14] on div at bounding box center [17, 10] width 9 height 9
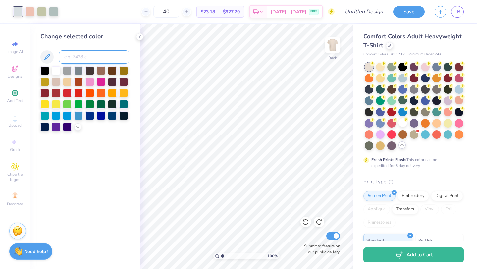
click at [65, 62] on input at bounding box center [94, 56] width 70 height 13
click at [37, 255] on div "Need help? Chat with us." at bounding box center [30, 250] width 43 height 17
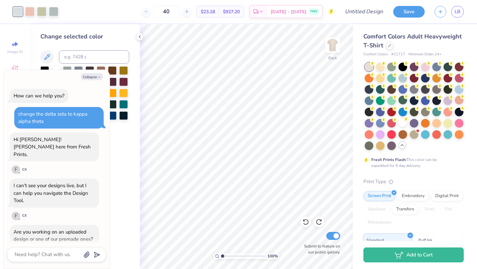
scroll to position [498, 0]
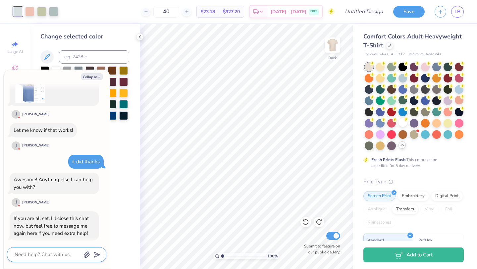
click at [38, 256] on textarea at bounding box center [47, 254] width 67 height 9
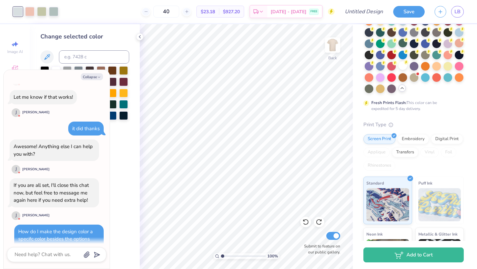
scroll to position [0, 0]
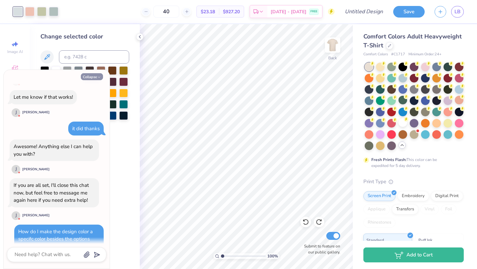
click at [96, 74] on button "Collapse" at bounding box center [92, 76] width 22 height 7
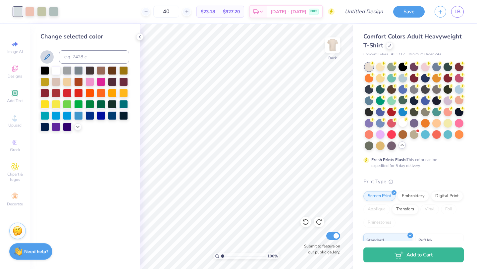
click at [47, 56] on icon at bounding box center [47, 57] width 6 height 6
click at [71, 54] on input at bounding box center [94, 56] width 70 height 13
click at [80, 56] on input at bounding box center [94, 56] width 70 height 13
click at [54, 12] on div at bounding box center [53, 10] width 9 height 9
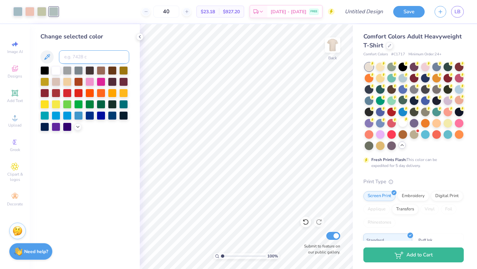
click at [76, 54] on input at bounding box center [94, 56] width 70 height 13
click at [17, 13] on div at bounding box center [17, 10] width 9 height 9
click at [71, 59] on input at bounding box center [94, 56] width 70 height 13
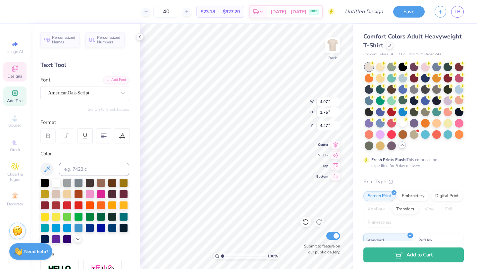
click at [14, 70] on icon at bounding box center [14, 69] width 5 height 4
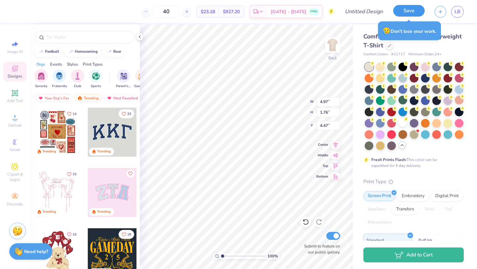
click at [402, 10] on button "Save" at bounding box center [408, 11] width 31 height 12
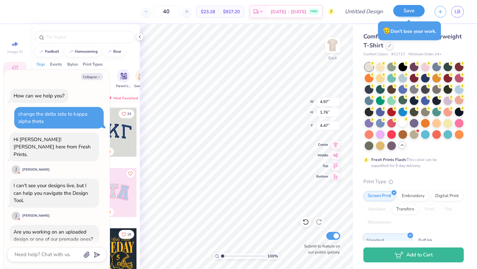
scroll to position [549, 0]
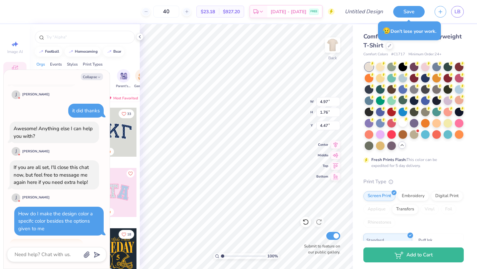
click at [30, 240] on div "Title your design to save it" at bounding box center [47, 247] width 74 height 14
click at [363, 14] on input "Design Title" at bounding box center [372, 11] width 32 height 13
click at [411, 15] on button "Save" at bounding box center [408, 11] width 31 height 12
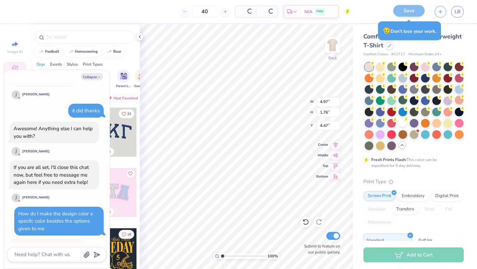
scroll to position [0, 0]
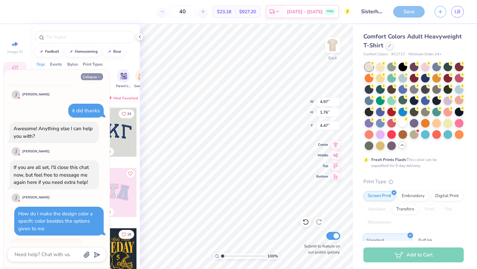
click at [90, 76] on button "Collapse" at bounding box center [92, 76] width 22 height 7
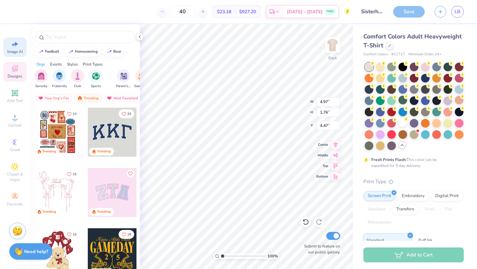
click at [16, 40] on div "Image AI" at bounding box center [14, 47] width 23 height 20
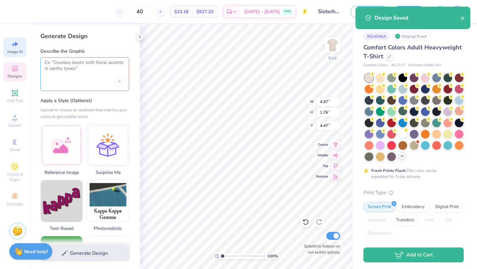
click at [63, 74] on textarea at bounding box center [85, 68] width 80 height 17
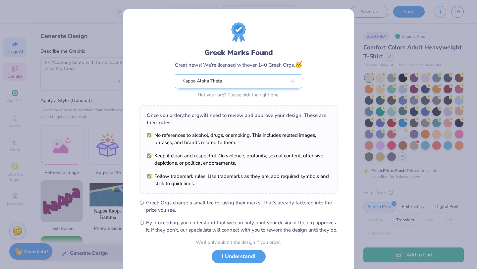
scroll to position [41, 0]
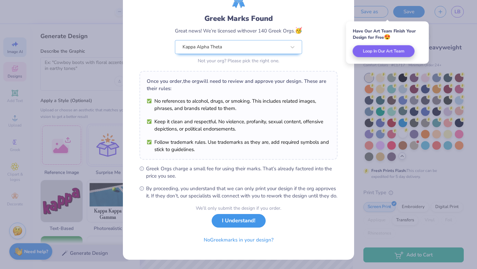
click at [228, 219] on button "I Understand!" at bounding box center [239, 221] width 54 height 14
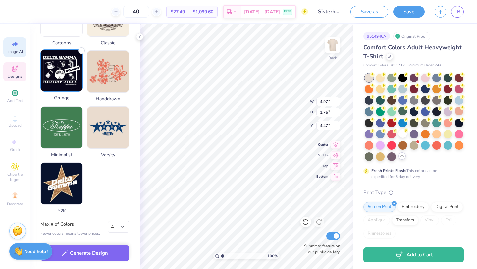
scroll to position [0, 0]
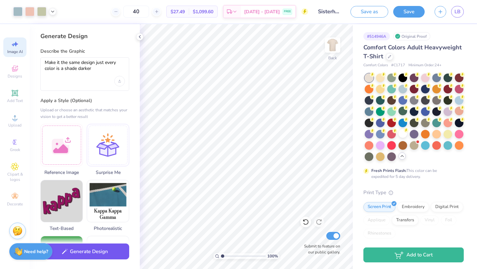
click at [99, 252] on button "Generate Design" at bounding box center [84, 252] width 89 height 16
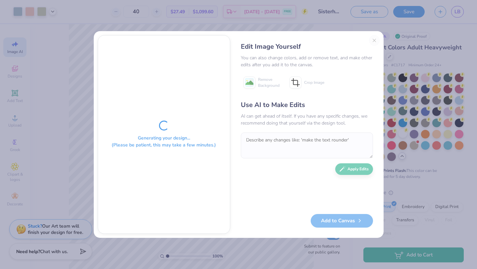
click at [374, 39] on div "Edit Image Yourself You can also change colors, add or remove text, and make ot…" at bounding box center [306, 134] width 145 height 199
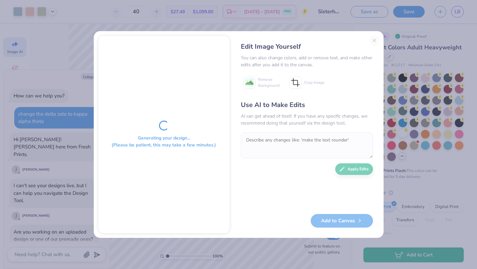
scroll to position [649, 0]
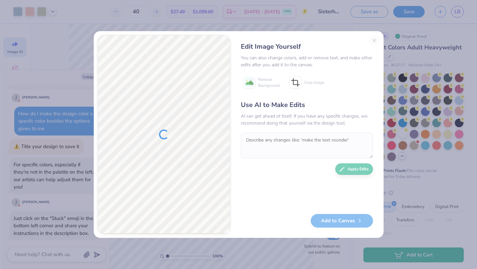
click at [372, 39] on div "Edit Image Yourself You can also change colors, add or remove text, and make ot…" at bounding box center [306, 134] width 145 height 199
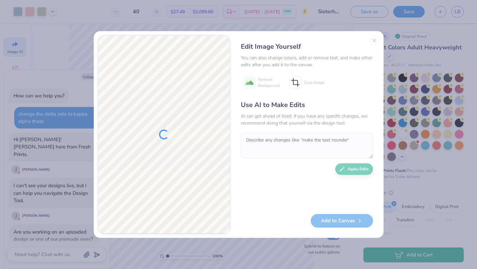
scroll to position [752, 0]
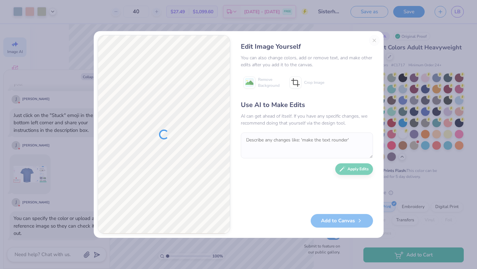
click at [373, 40] on div "Edit Image Yourself You can also change colors, add or remove text, and make ot…" at bounding box center [306, 134] width 145 height 199
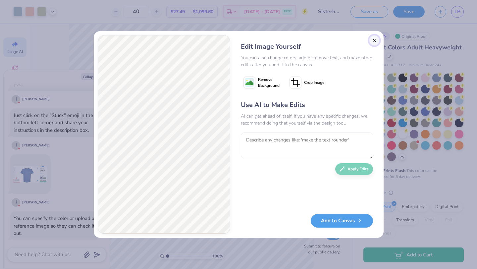
click at [374, 40] on button "Close" at bounding box center [374, 40] width 11 height 11
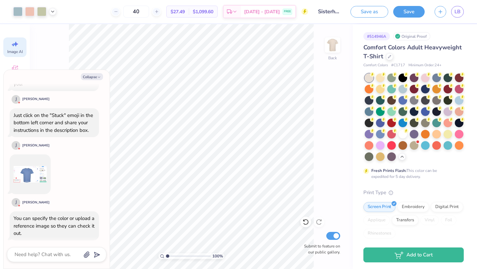
scroll to position [0, 15]
click at [92, 80] on div "Collapse How can we help you? change the delta zeta to kappa alpha theta Hi Liv…" at bounding box center [57, 169] width 106 height 199
click at [92, 77] on button "Collapse" at bounding box center [92, 76] width 22 height 7
type textarea "x"
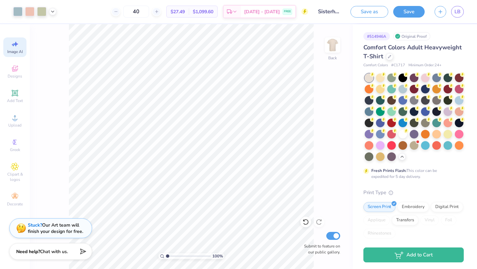
click at [27, 231] on div "Stuck? Our Art team will finish your design for free." at bounding box center [50, 228] width 83 height 20
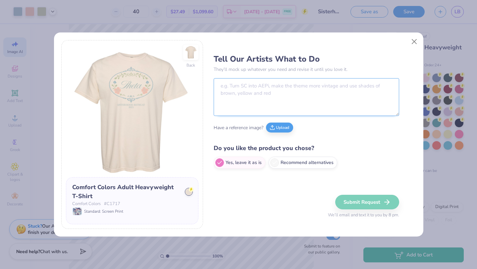
click at [275, 91] on textarea at bounding box center [307, 97] width 186 height 38
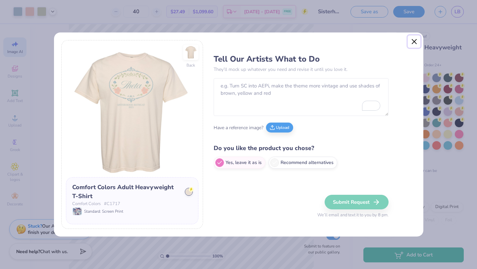
click at [412, 44] on button "Close" at bounding box center [414, 41] width 13 height 13
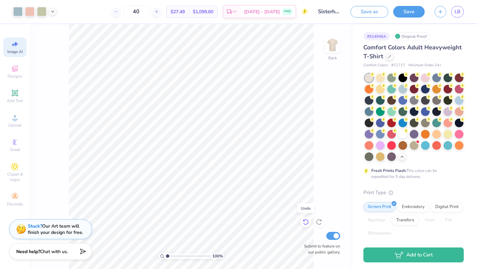
click at [305, 220] on icon at bounding box center [305, 222] width 7 height 7
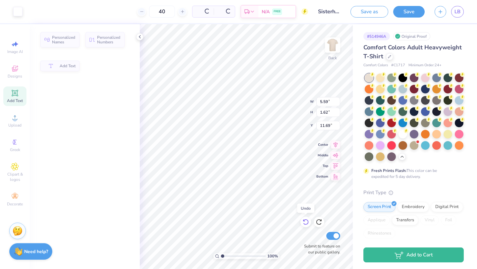
scroll to position [0, 0]
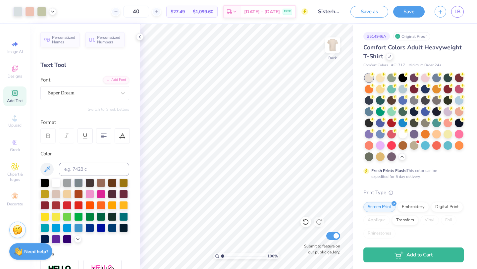
click at [15, 227] on img at bounding box center [18, 230] width 10 height 10
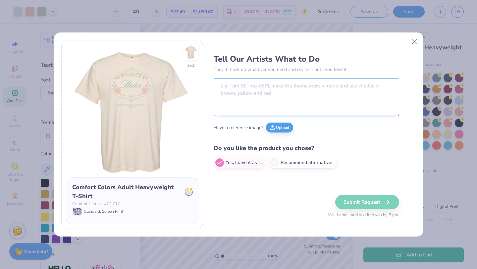
click at [228, 96] on textarea at bounding box center [307, 97] width 186 height 38
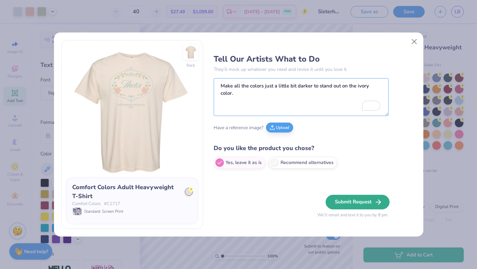
type textarea "Make all the colors just a little bit darker to stand out on the ivory color."
click at [352, 203] on button "Submit Request" at bounding box center [358, 202] width 64 height 15
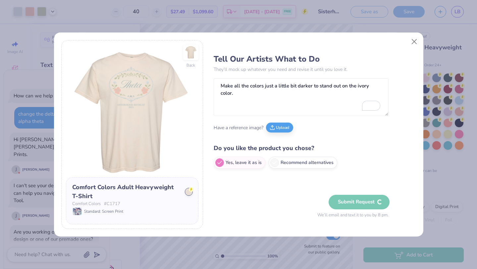
scroll to position [809, 0]
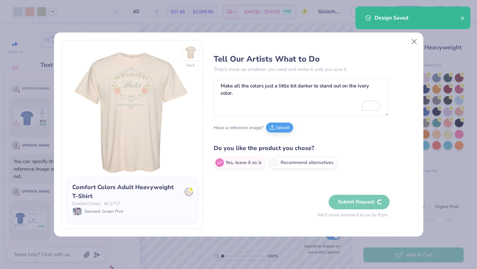
type textarea "x"
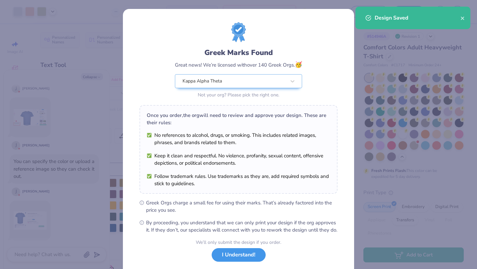
click at [232, 262] on button "I Understand!" at bounding box center [239, 255] width 54 height 14
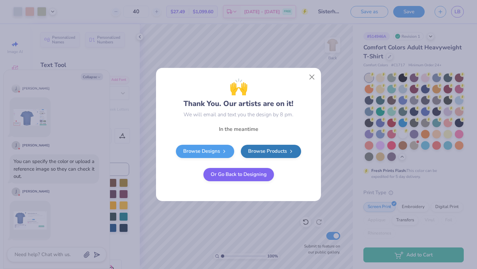
click at [219, 173] on button "Or Go Back to Designing" at bounding box center [238, 174] width 71 height 13
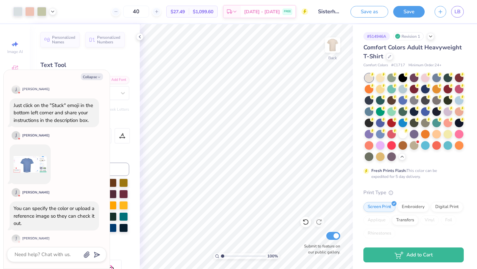
scroll to position [809, 0]
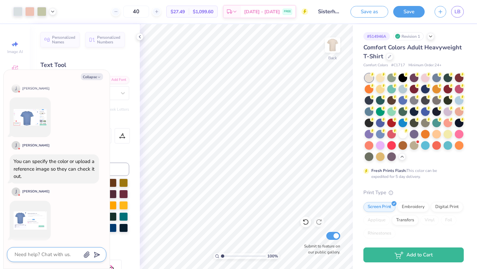
click at [42, 254] on textarea at bounding box center [47, 254] width 67 height 9
type textarea "x"
type textarea "I"
type textarea "x"
type textarea "In"
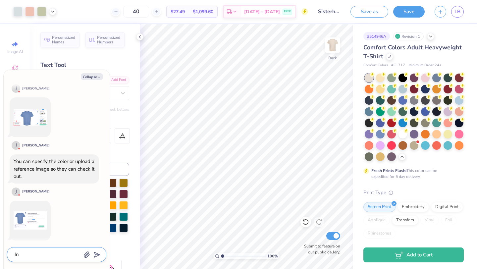
type textarea "x"
type textarea "Ine"
type textarea "x"
type textarea "In"
type textarea "x"
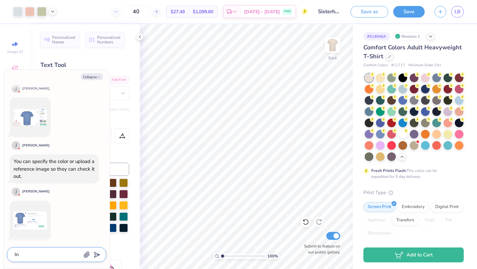
type textarea "I"
type textarea "x"
type textarea "I"
type textarea "x"
type textarea "I n"
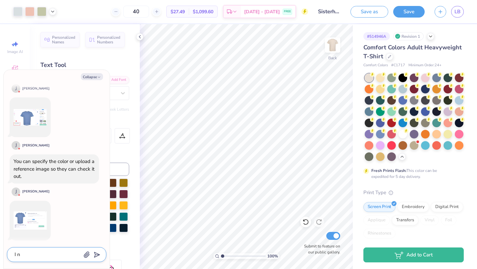
type textarea "x"
type textarea "I ne"
type textarea "x"
type textarea "I nee"
type textarea "x"
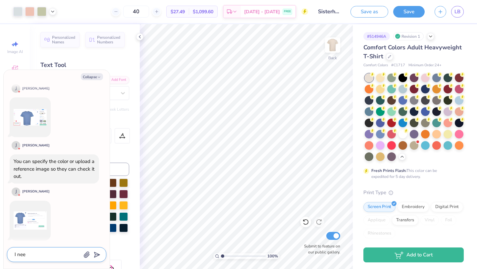
type textarea "I need"
type textarea "x"
type textarea "I need"
type textarea "x"
type textarea "I need th"
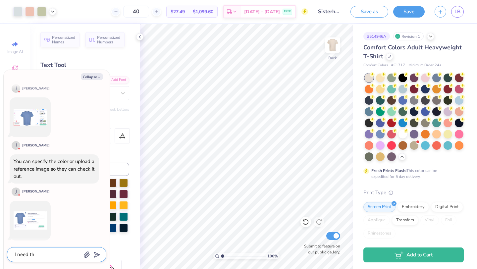
type textarea "x"
type textarea "I need thi"
type textarea "x"
type textarea "I need this"
type textarea "x"
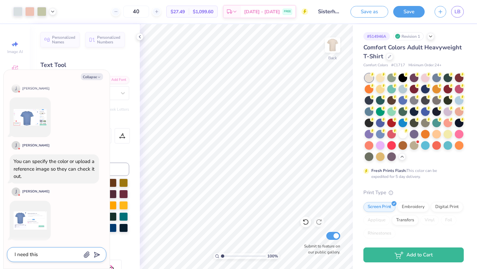
type textarea "I need this"
type textarea "x"
type textarea "I need this d"
type textarea "x"
type textarea "I need this do"
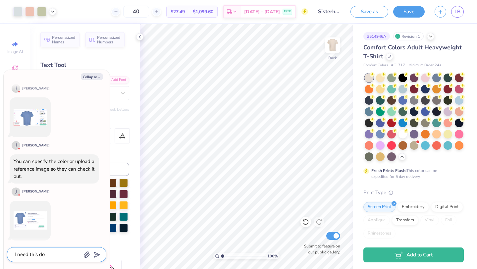
type textarea "x"
type textarea "I need this done"
type textarea "x"
type textarea "I need this done"
type textarea "x"
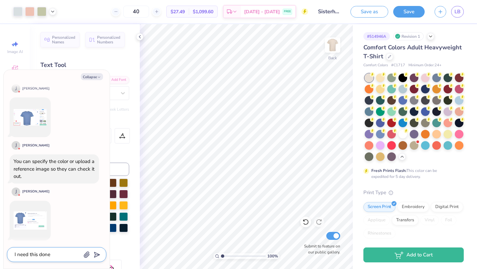
type textarea "I need this done b"
type textarea "x"
type textarea "I need this done by"
type textarea "x"
type textarea "I need this done by"
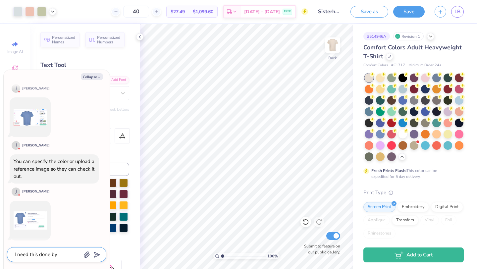
type textarea "x"
type textarea "I need this done by t"
type textarea "x"
type textarea "I need this done by to"
type textarea "x"
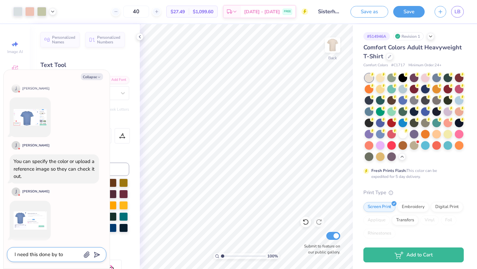
type textarea "I need this done by ton"
type textarea "x"
type textarea "I need this done by tonig"
type textarea "x"
type textarea "I need this done by tonigh"
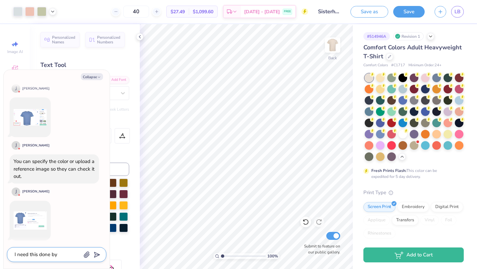
type textarea "x"
type textarea "I need this done by tonight,"
type textarea "x"
type textarea "I need this done by tonight,"
type textarea "x"
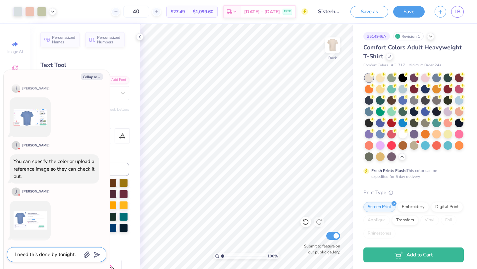
type textarea "I need this done by tonight, h"
type textarea "x"
type textarea "I need this done by tonight, ho"
type textarea "x"
type textarea "I need this done by tonight, how"
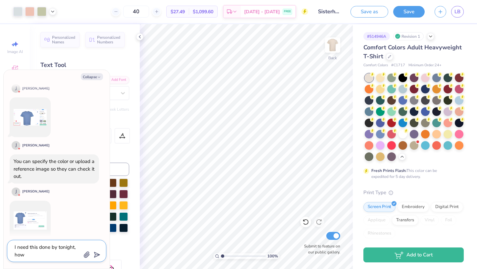
type textarea "x"
type textarea "I need this done by tonight, how"
type textarea "x"
type textarea "I need this done by tonight, how c"
type textarea "x"
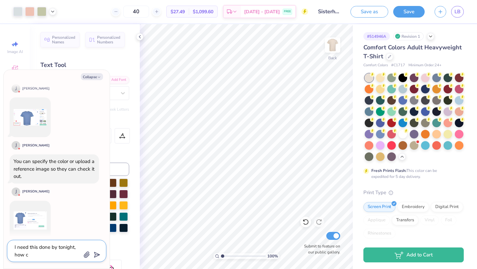
type textarea "I need this done by tonight, how ca"
type textarea "x"
type textarea "I need this done by tonight, how can"
type textarea "x"
type textarea "I need this done by tonight, how can"
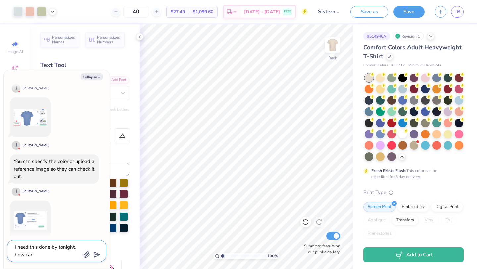
type textarea "x"
type textarea "I need this done by tonight, how can I"
type textarea "x"
type textarea "I need this done by tonight, how can I"
type textarea "x"
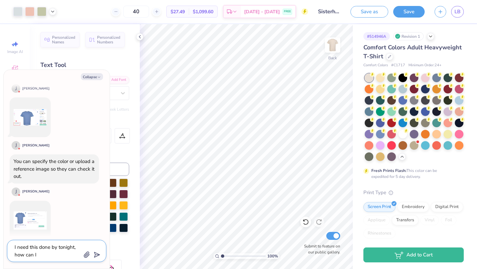
type textarea "I need this done by tonight, how can I e"
type textarea "x"
type textarea "I need this done by tonight, how can I ex"
type textarea "x"
type textarea "I need this done by tonight, how can I exp"
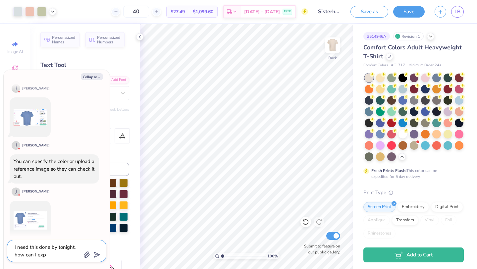
type textarea "x"
type textarea "I need this done by tonight, how can I expi"
type textarea "x"
type textarea "I need this done by tonight, how can I expid"
type textarea "x"
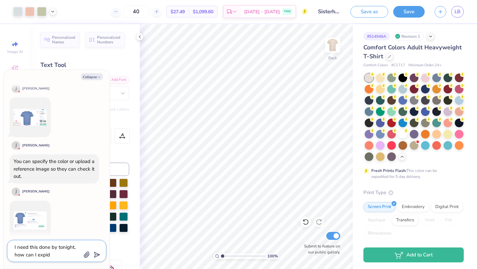
type textarea "I need this done by tonight, how can I expidi"
type textarea "x"
type textarea "I need this done by tonight, how can I expidit"
type textarea "x"
type textarea "I need this done by tonight, how can I expidite"
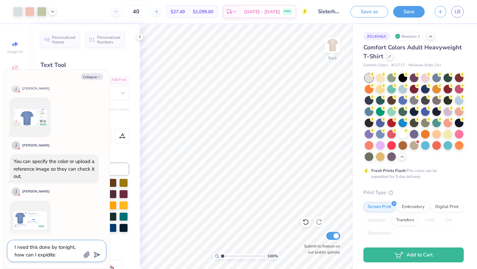
type textarea "x"
type textarea "I need this done by tonight, how can I expidite"
type textarea "x"
type textarea "I need this done by tonight, how can I expidite"
type textarea "x"
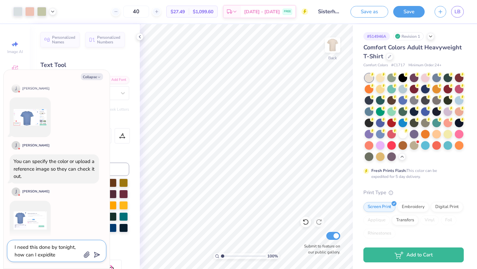
type textarea "I need this done by tonight, how can I expidit"
type textarea "x"
type textarea "I need this done by tonight, how can I expidi"
type textarea "x"
type textarea "I need this done by tonight, how can I expidit"
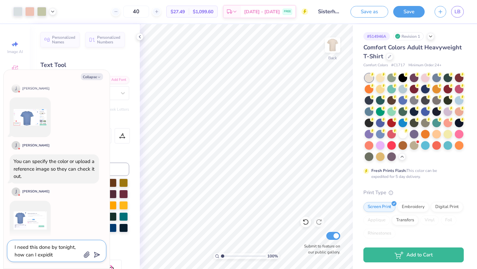
type textarea "x"
type textarea "I need this done by tonight, how can I expidit"
click at [55, 254] on textarea "I need this done by tonight, how can I expidit" at bounding box center [47, 251] width 67 height 16
type textarea "x"
type textarea "I need this done by tonight, how can I expidit"
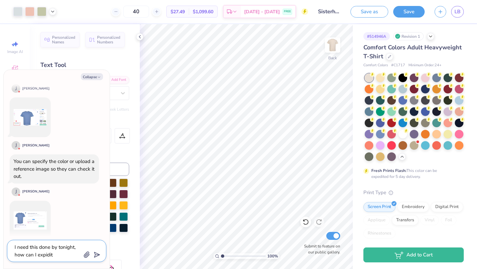
type textarea "x"
type textarea "I need this done by tonight, how can I expidite"
type textarea "x"
type textarea "I need this done by tonight, how can I expidite h"
type textarea "x"
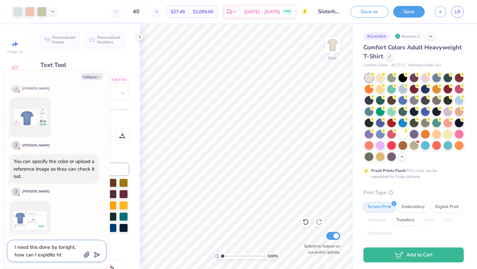
type textarea "I need this done by tonight, how can I expidite htw"
type textarea "x"
type textarea "I need this done by tonight, how can I expidite htw"
type textarea "x"
type textarea "I need this done by tonight, how can I expidite htw"
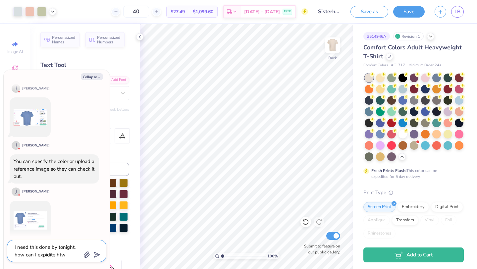
type textarea "x"
type textarea "I need this done by tonight, how can I expidite ht"
type textarea "x"
type textarea "I need this done by tonight, how can I expidite h"
type textarea "x"
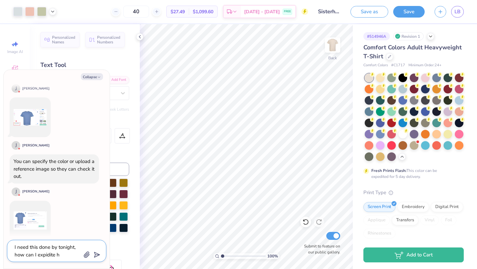
type textarea "I need this done by tonight, how can I expidite"
type textarea "x"
type textarea "I need this done by tonight, how can I expidite t"
type textarea "x"
type textarea "I need this done by tonight, how can I expidite th"
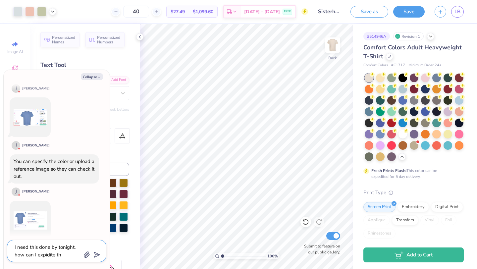
type textarea "x"
type textarea "I need this done by tonight, how can I expidite the"
type textarea "x"
type textarea "I need this done by tonight, how can I expidite the"
type textarea "x"
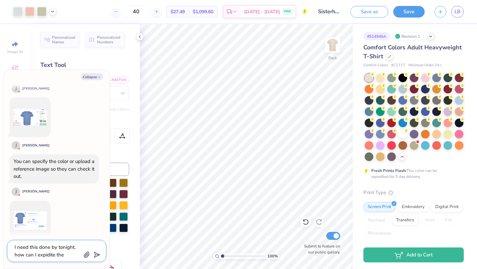
type textarea "I need this done by tonight, how can I expidite the d"
type textarea "x"
type textarea "I need this done by tonight, how can I expidite the de"
type textarea "x"
type textarea "I need this done by tonight, how can I expidite the des"
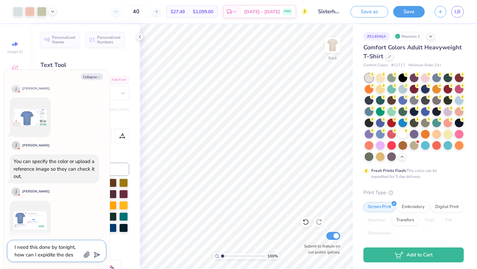
type textarea "x"
type textarea "I need this done by tonight, how can I expidite the desi"
type textarea "x"
type textarea "I need this done by tonight, how can I expidite the desig"
type textarea "x"
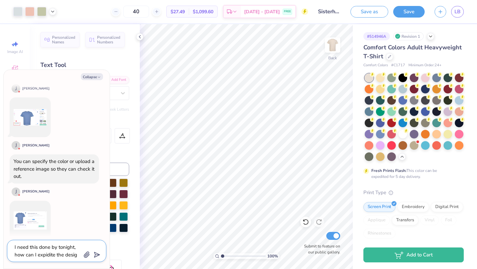
type textarea "I need this done by tonight, how can I expidite the design"
type textarea "x"
type textarea "I need this done by tonight, how can I expidite the design"
type textarea "x"
type textarea "I need this done by tonight, how can I expidite the design pr"
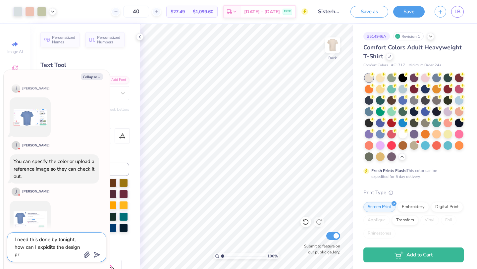
type textarea "x"
type textarea "I need this done by tonight, how can I expidite the design pro"
type textarea "x"
type textarea "I need this done by tonight, how can I expidite the design proce"
type textarea "x"
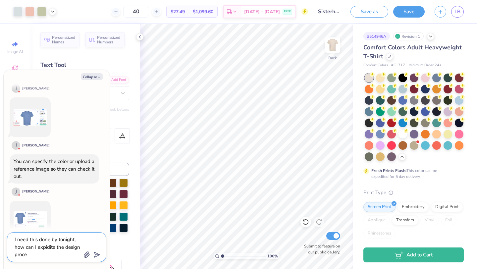
type textarea "I need this done by tonight, how can I expidite the design proces"
type textarea "x"
type textarea "I need this done by tonight, how can I expidite the design process"
type textarea "x"
type textarea "I need this done by tonight, how can I expidite the design process"
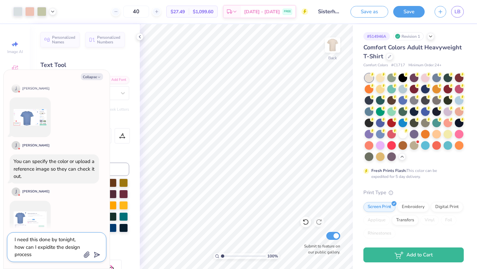
click at [50, 246] on textarea "I need this done by tonight, how can I expidite the design process" at bounding box center [47, 247] width 67 height 24
type textarea "x"
type textarea "I need this done by tonight, how can I expedite the design process"
click at [99, 253] on div "I need this done by tonight, how can I expedite the design process" at bounding box center [56, 247] width 99 height 30
click at [95, 254] on polygon "submit" at bounding box center [96, 255] width 8 height 8
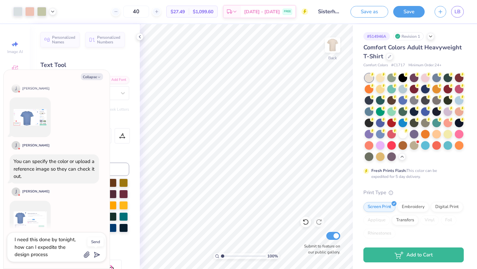
scroll to position [842, 0]
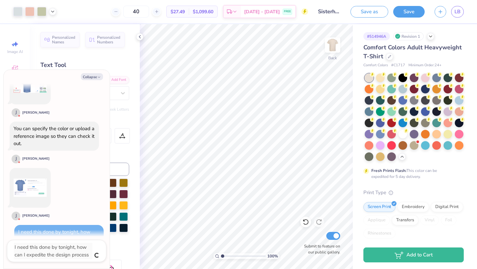
type textarea "x"
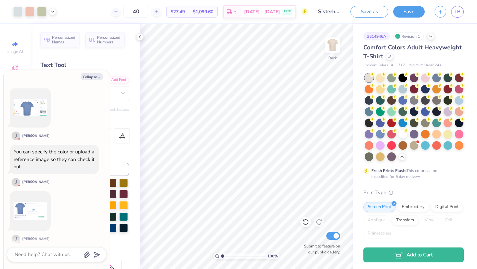
scroll to position [835, 0]
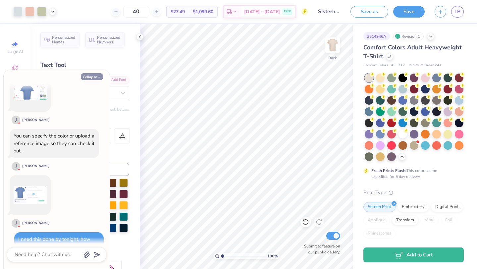
click at [93, 76] on button "Collapse" at bounding box center [92, 76] width 22 height 7
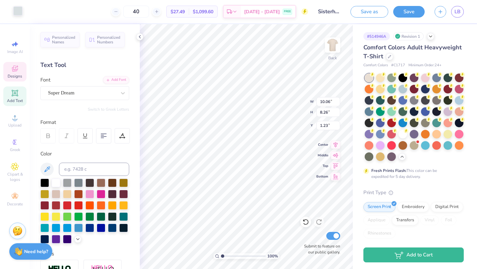
click at [19, 13] on div at bounding box center [17, 10] width 9 height 9
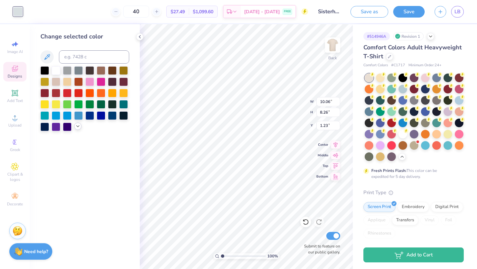
click at [77, 126] on icon at bounding box center [77, 126] width 5 height 5
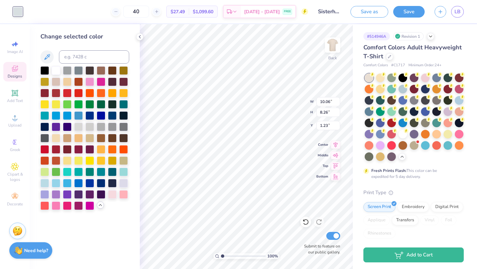
click at [26, 254] on div "Need help? Chat with us." at bounding box center [30, 250] width 43 height 17
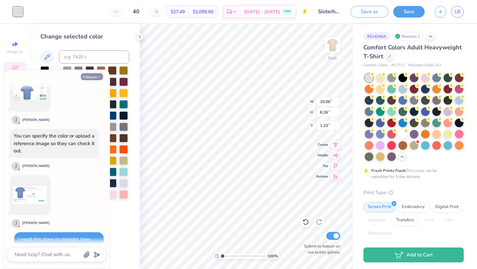
click at [88, 76] on button "Collapse" at bounding box center [92, 76] width 22 height 7
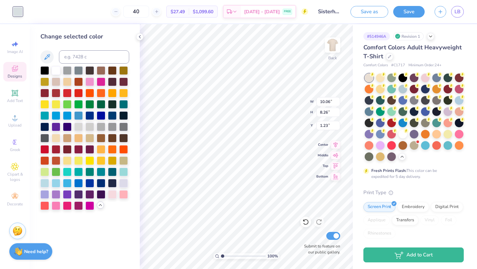
type textarea "x"
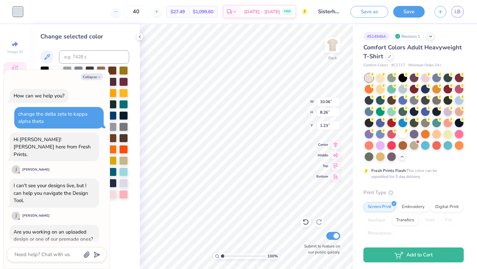
scroll to position [881, 0]
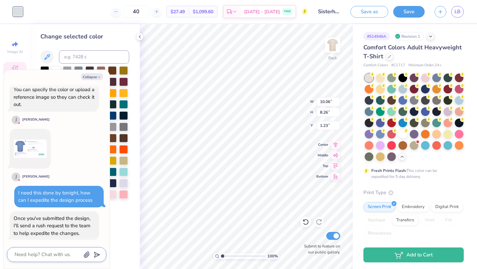
click at [54, 252] on textarea at bounding box center [47, 254] width 67 height 9
type textarea "Y"
type textarea "x"
type textarea "Ya"
type textarea "x"
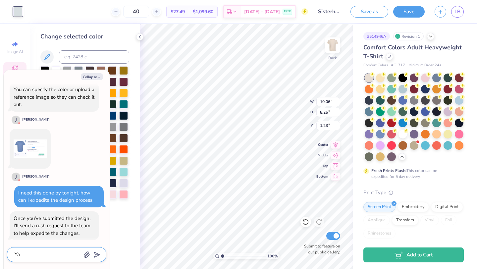
type textarea "Yay"
type textarea "x"
type textarea "Yay"
type textarea "x"
type textarea "Yay t"
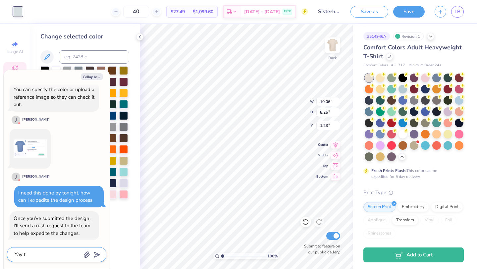
type textarea "x"
type textarea "Yay th"
type textarea "x"
type textarea "Yay tha"
type textarea "x"
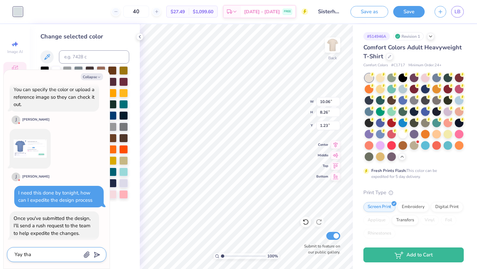
type textarea "Yay than"
type textarea "x"
type textarea "Yay thank"
type textarea "x"
type textarea "Yay thank"
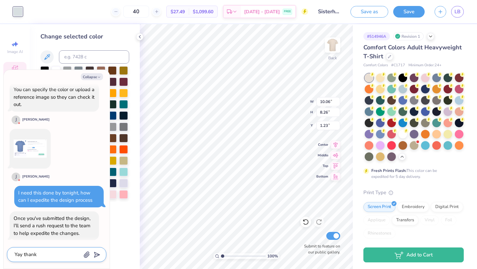
type textarea "x"
type textarea "Yay thank y"
type textarea "x"
type textarea "Yay thank yi"
type textarea "x"
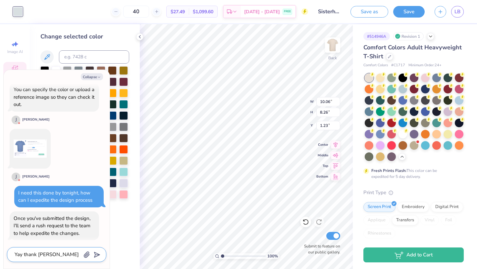
type textarea "Yay thank yiu"
type textarea "x"
type textarea "Yay thank yiu]"
type textarea "x"
type textarea "Yay thank yiu]]"
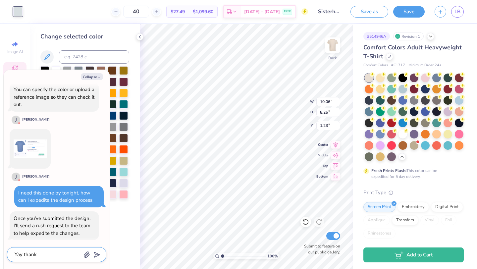
type textarea "x"
type textarea "Yay thank yiu]"
type textarea "x"
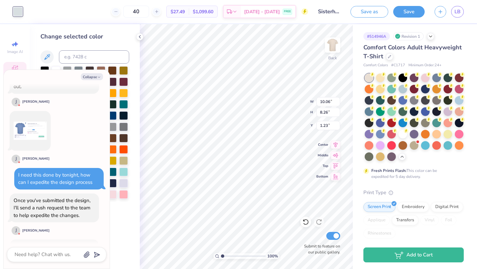
scroll to position [938, 0]
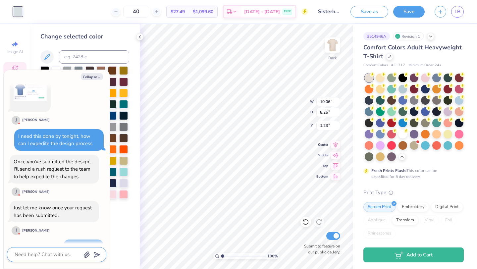
click at [46, 252] on textarea at bounding box center [47, 254] width 67 height 9
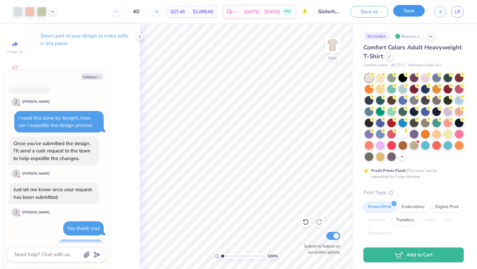
click at [409, 15] on button "Save" at bounding box center [408, 11] width 31 height 12
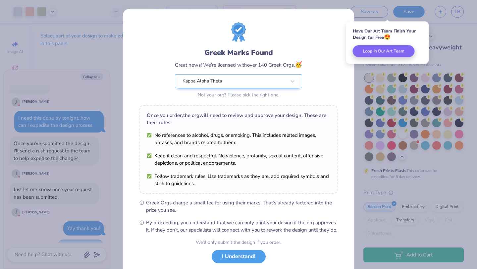
scroll to position [16, 0]
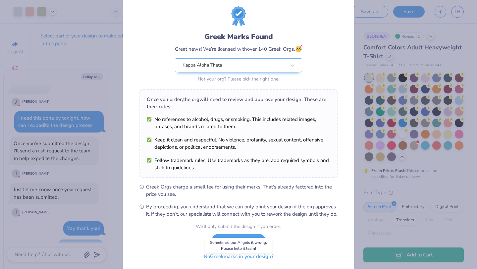
click at [246, 258] on button "No Greek marks in your design?" at bounding box center [238, 257] width 81 height 14
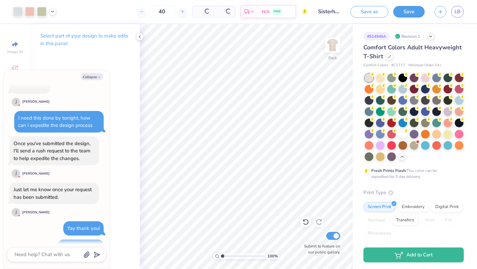
scroll to position [0, 0]
click at [94, 75] on button "Collapse" at bounding box center [92, 76] width 22 height 7
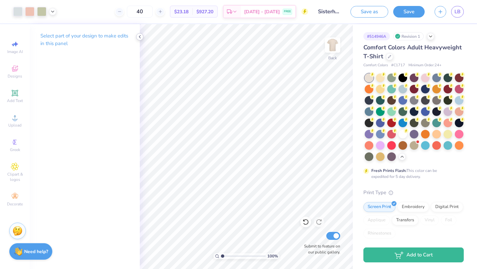
click at [140, 36] on icon at bounding box center [139, 36] width 5 height 5
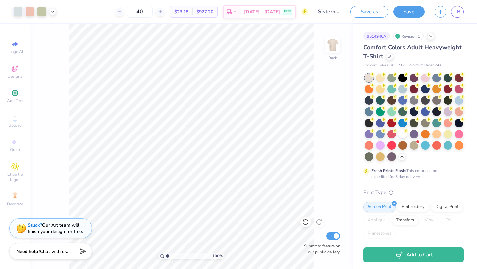
click at [62, 225] on div "Stuck? Our Art team will finish your design for free." at bounding box center [55, 228] width 55 height 13
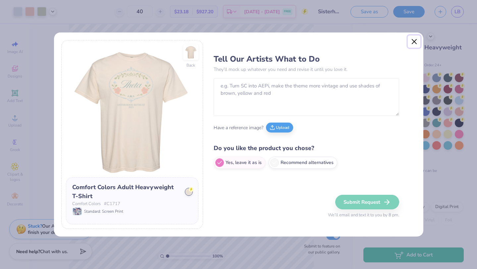
click at [414, 40] on button "Close" at bounding box center [414, 41] width 13 height 13
